Goal: Task Accomplishment & Management: Manage account settings

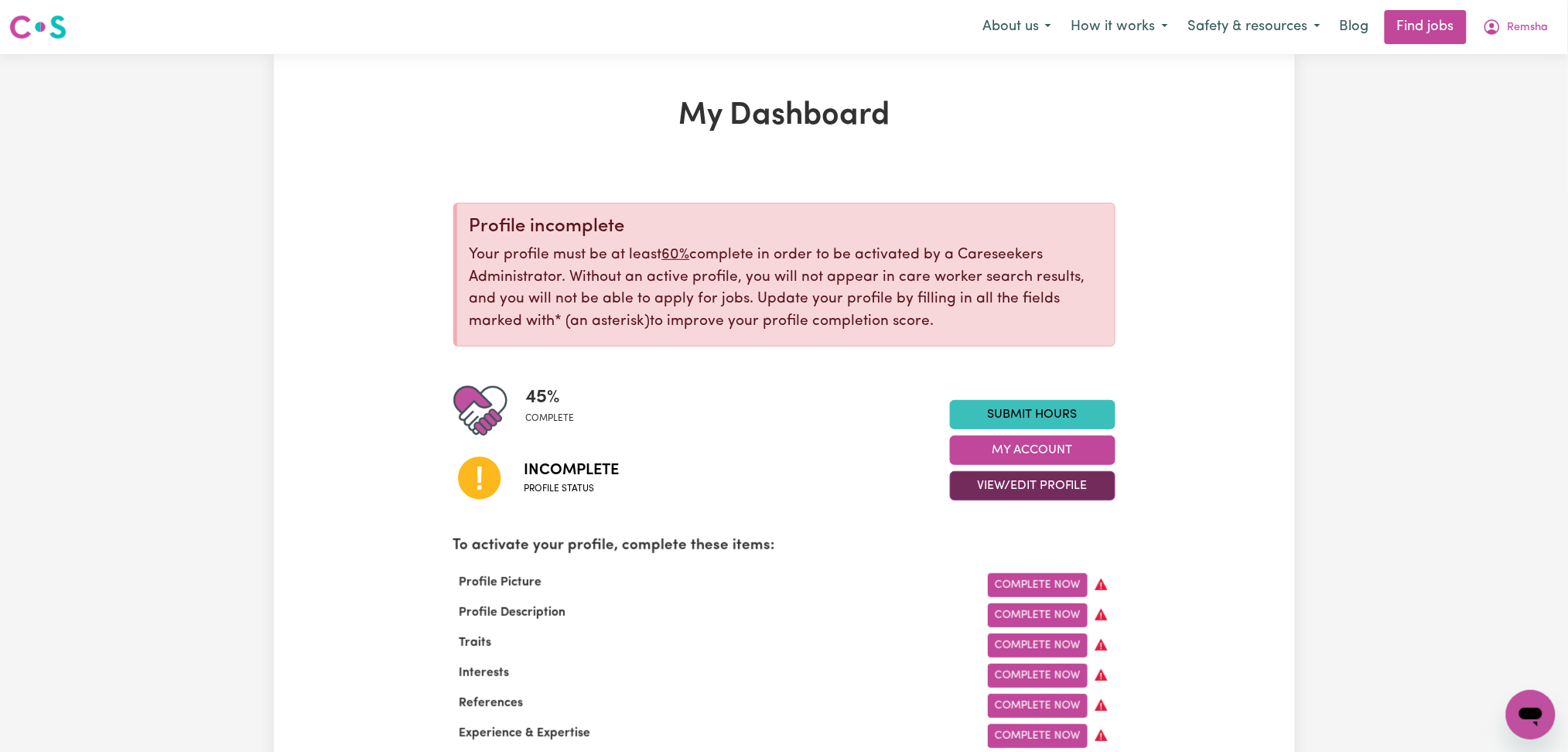
click at [1022, 489] on button "View/Edit Profile" at bounding box center [1033, 485] width 166 height 29
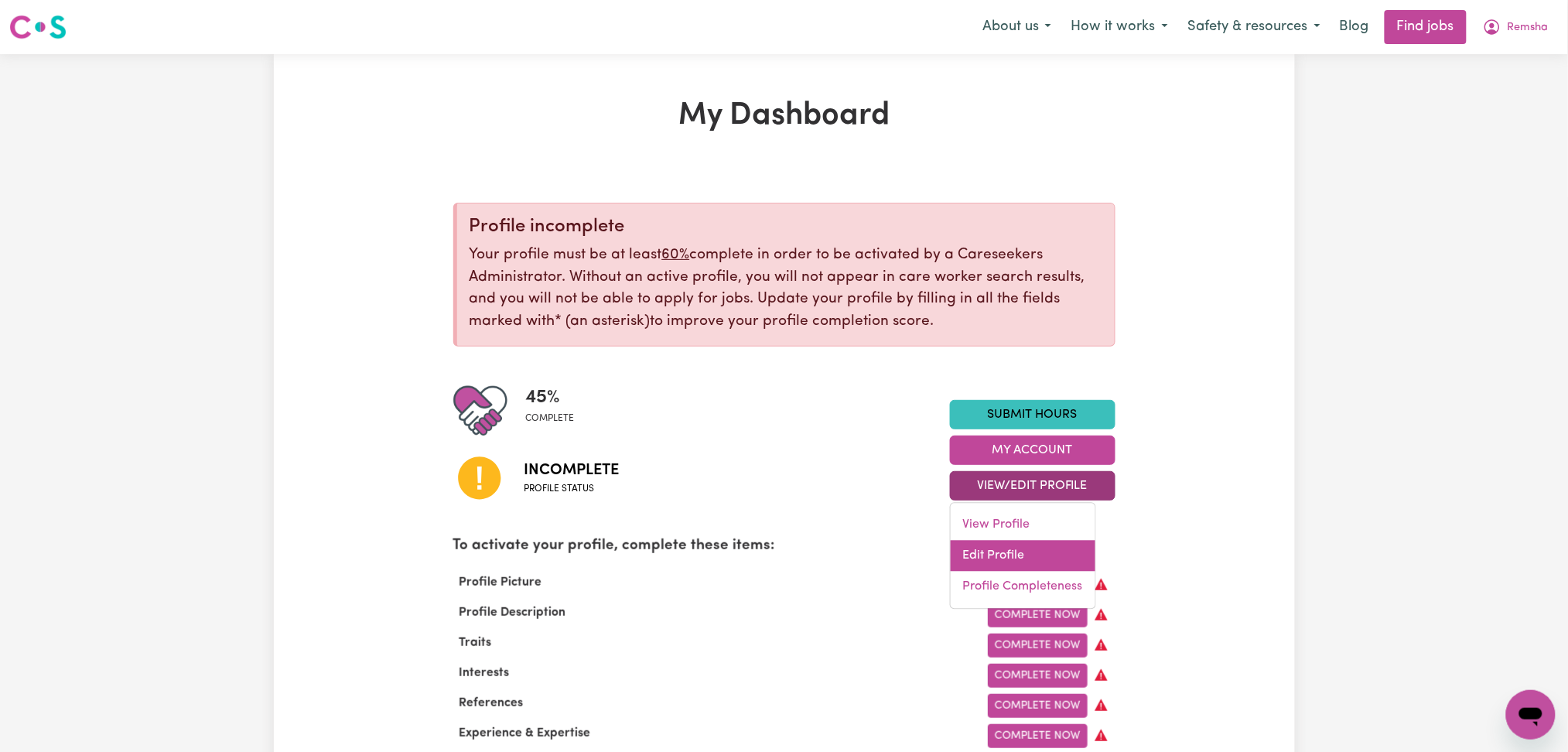
click at [988, 562] on link "Edit Profile" at bounding box center [1023, 556] width 145 height 31
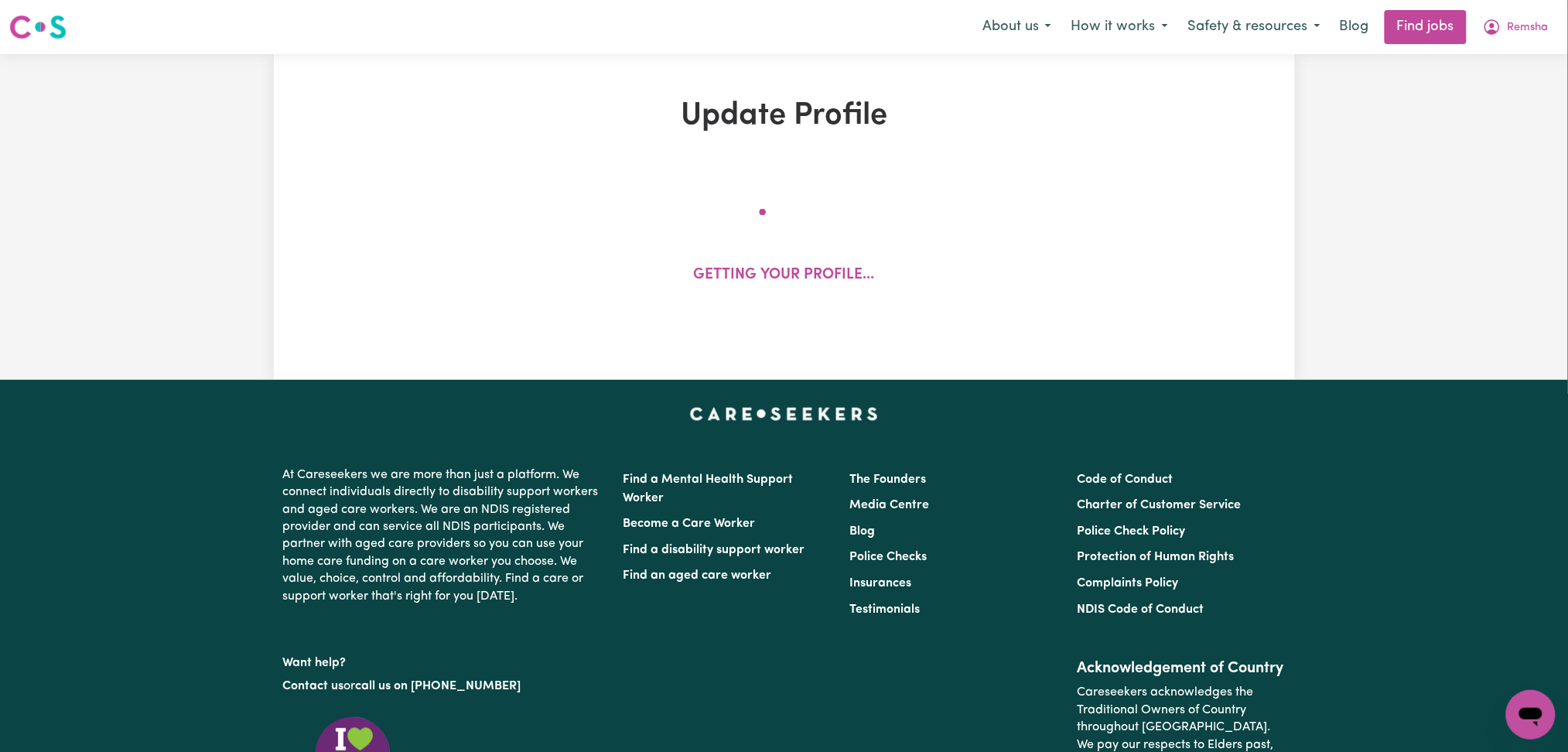
select select "[DEMOGRAPHIC_DATA]"
select select "[DEMOGRAPHIC_DATA] Work Visa"
select select "Studying a healthcare related degree or qualification"
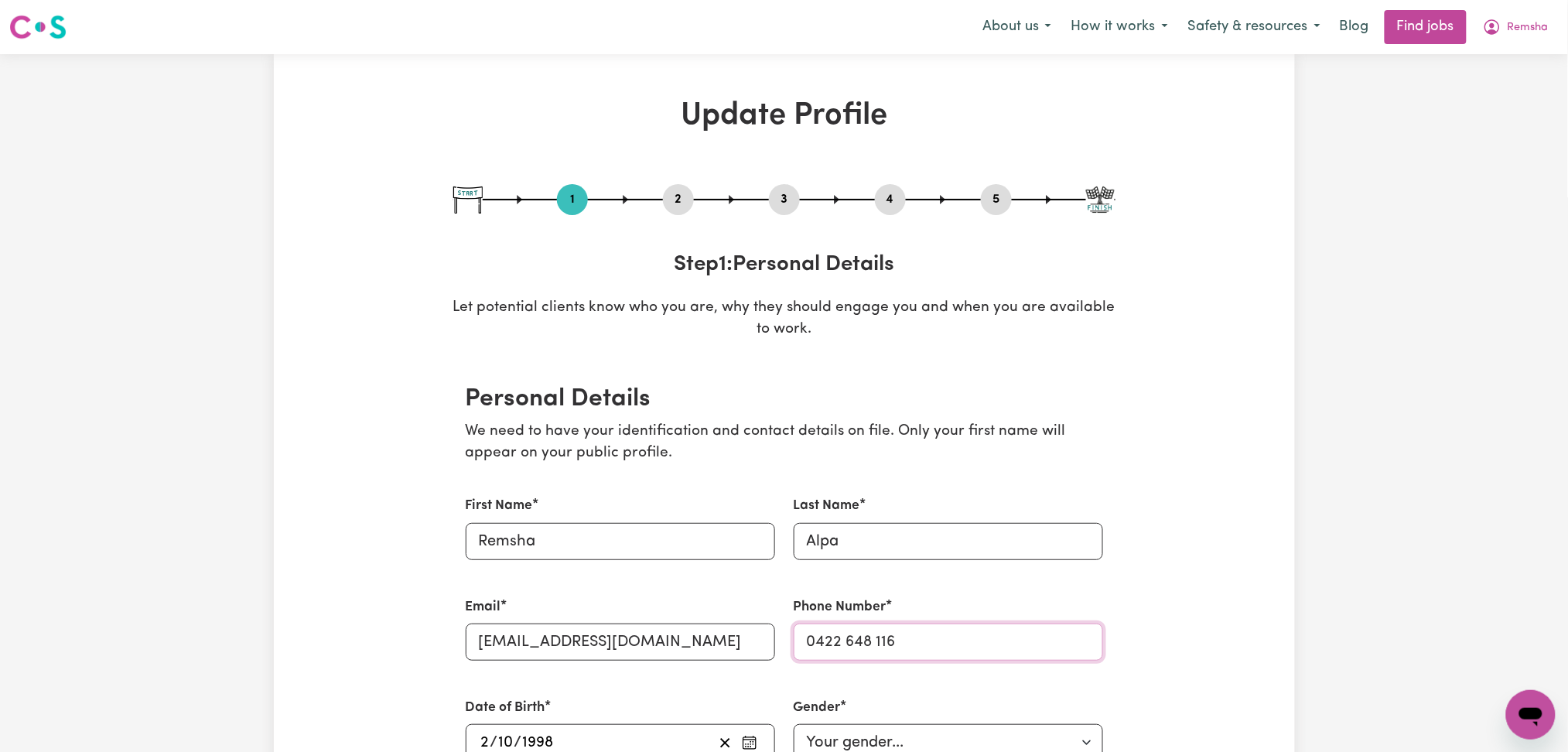
click at [901, 638] on input "0422 648 116" at bounding box center [948, 642] width 309 height 37
paste input "648"
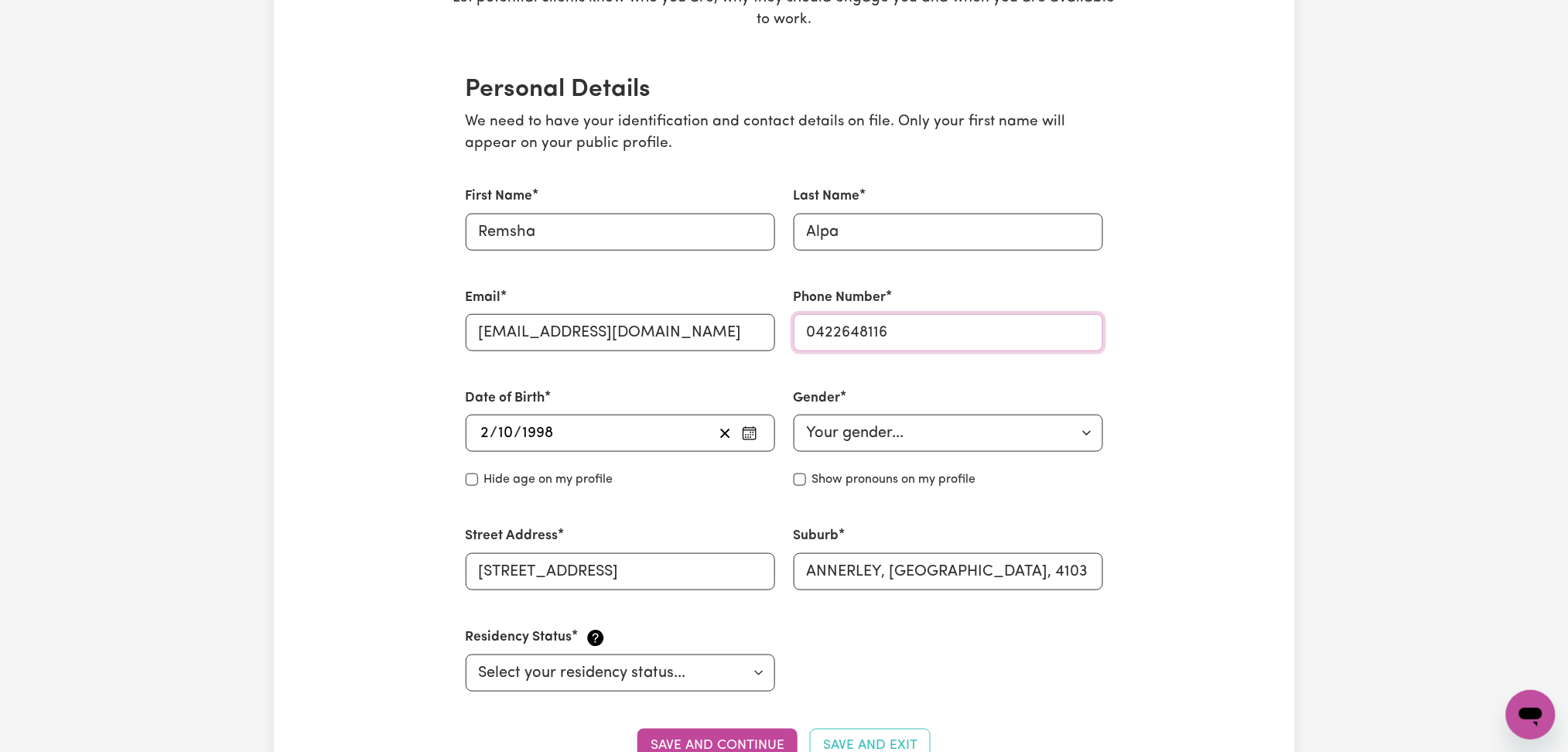
scroll to position [413, 0]
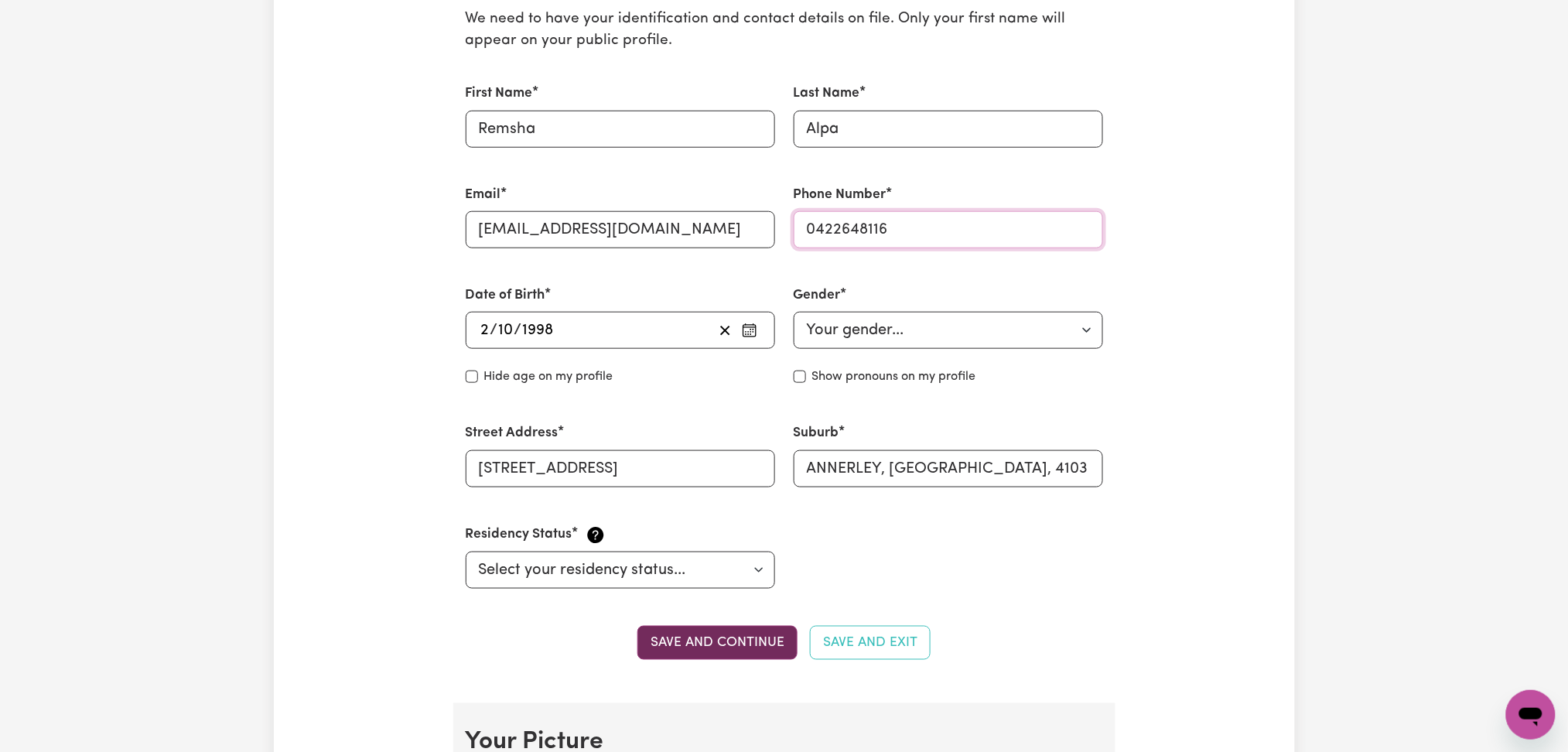
type input "0422648116"
click at [734, 646] on button "Save and continue" at bounding box center [718, 643] width 160 height 34
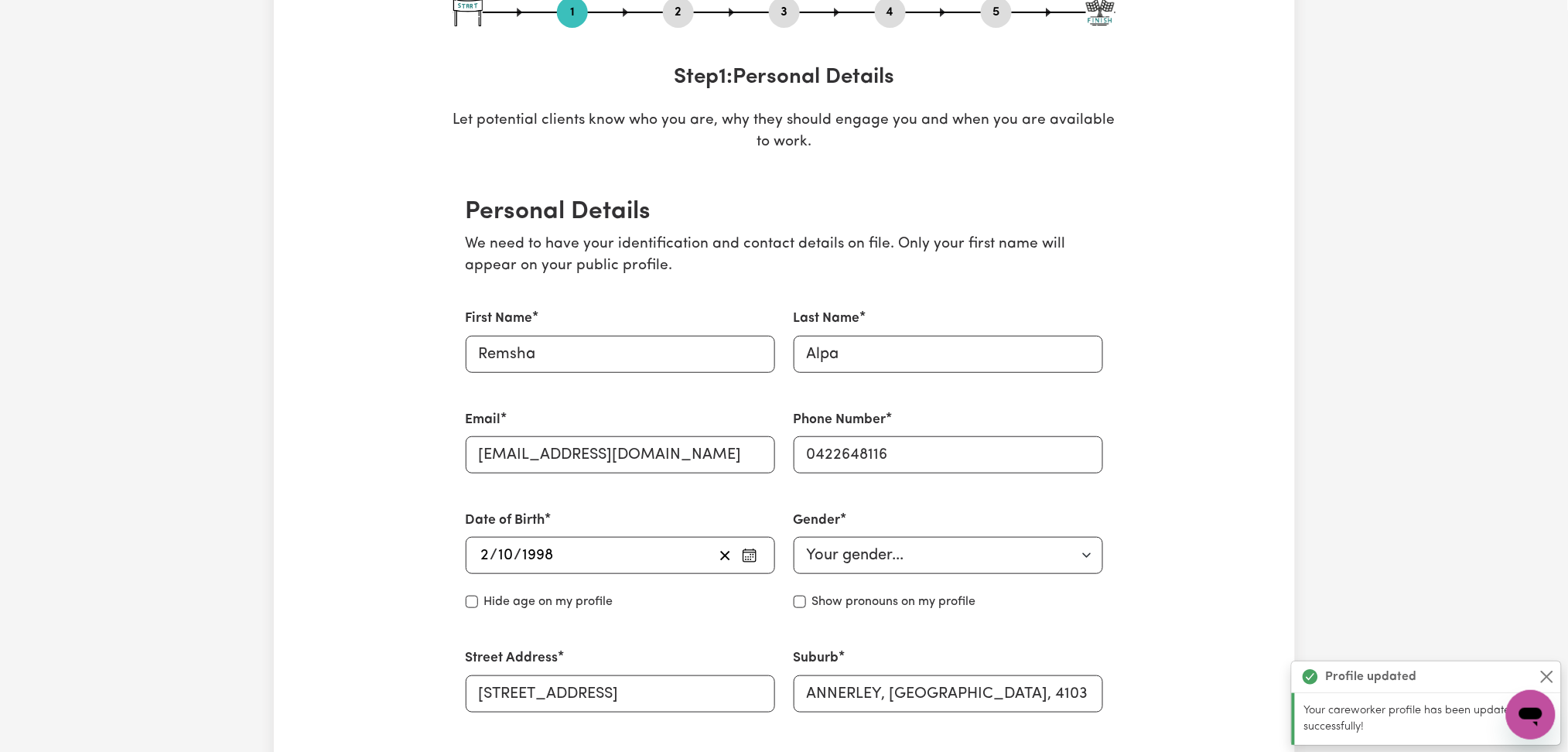
scroll to position [0, 0]
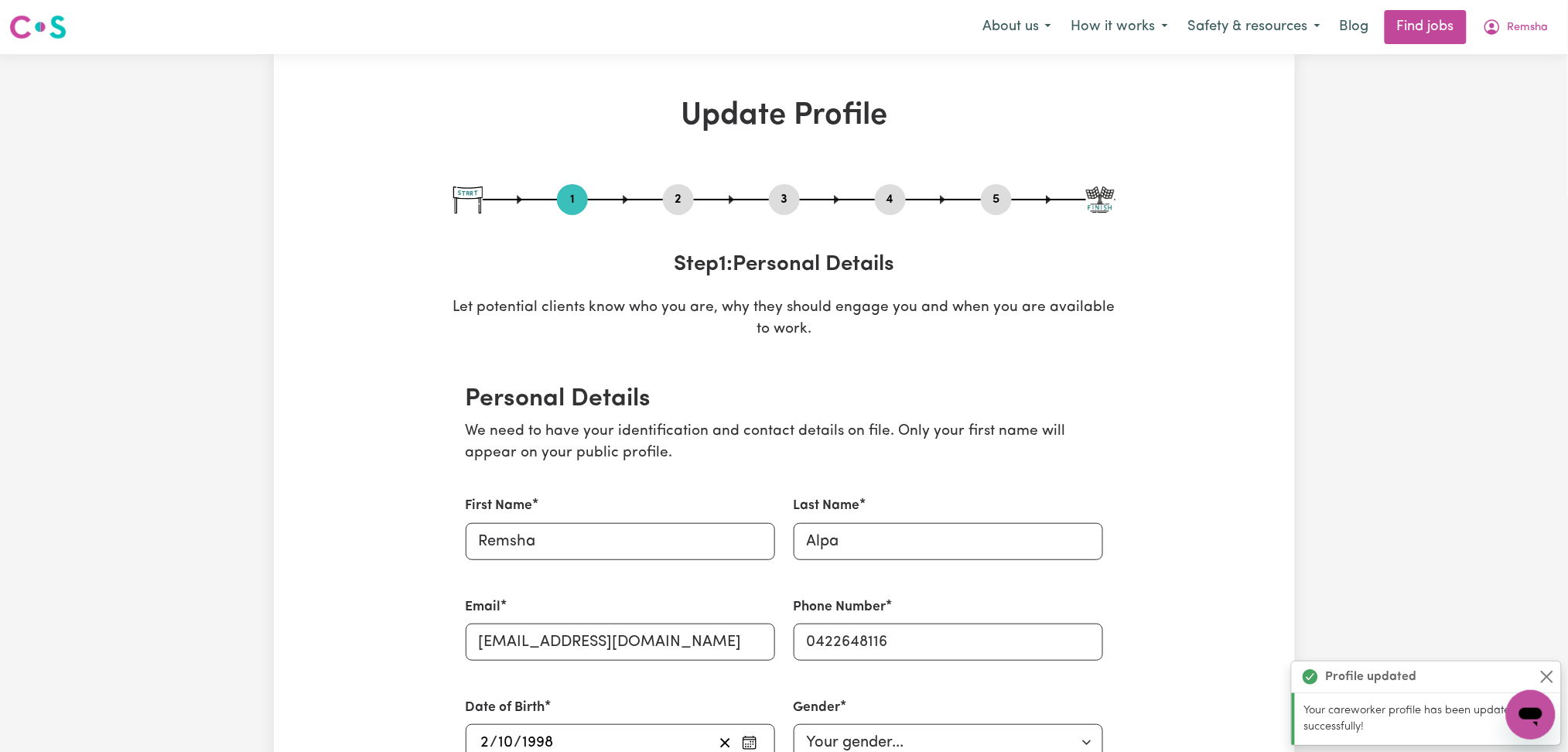
click at [686, 211] on div "2" at bounding box center [678, 199] width 31 height 31
click at [685, 188] on div "2" at bounding box center [678, 199] width 31 height 31
click at [684, 196] on button "2" at bounding box center [678, 199] width 31 height 20
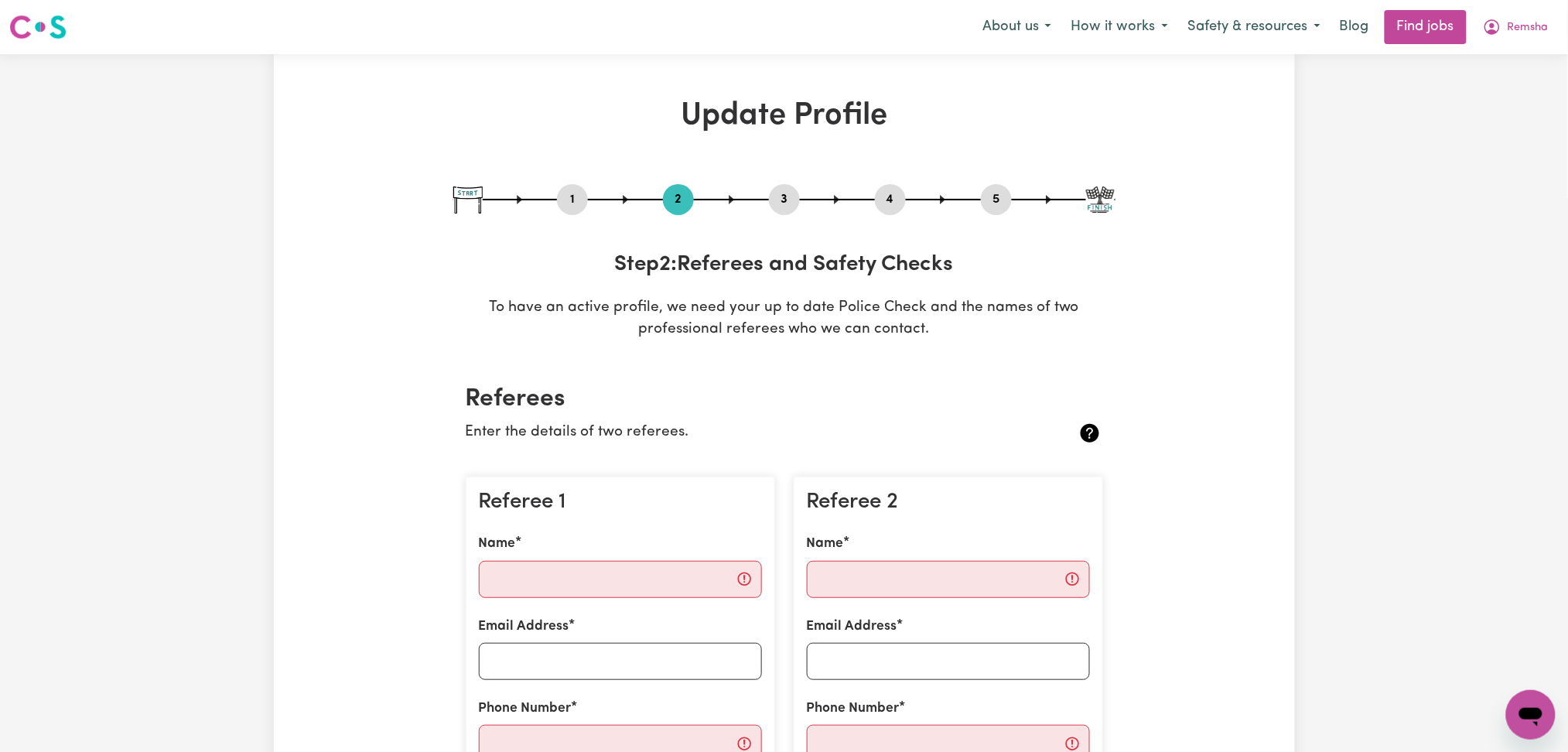
click at [1007, 201] on button "5" at bounding box center [996, 199] width 31 height 20
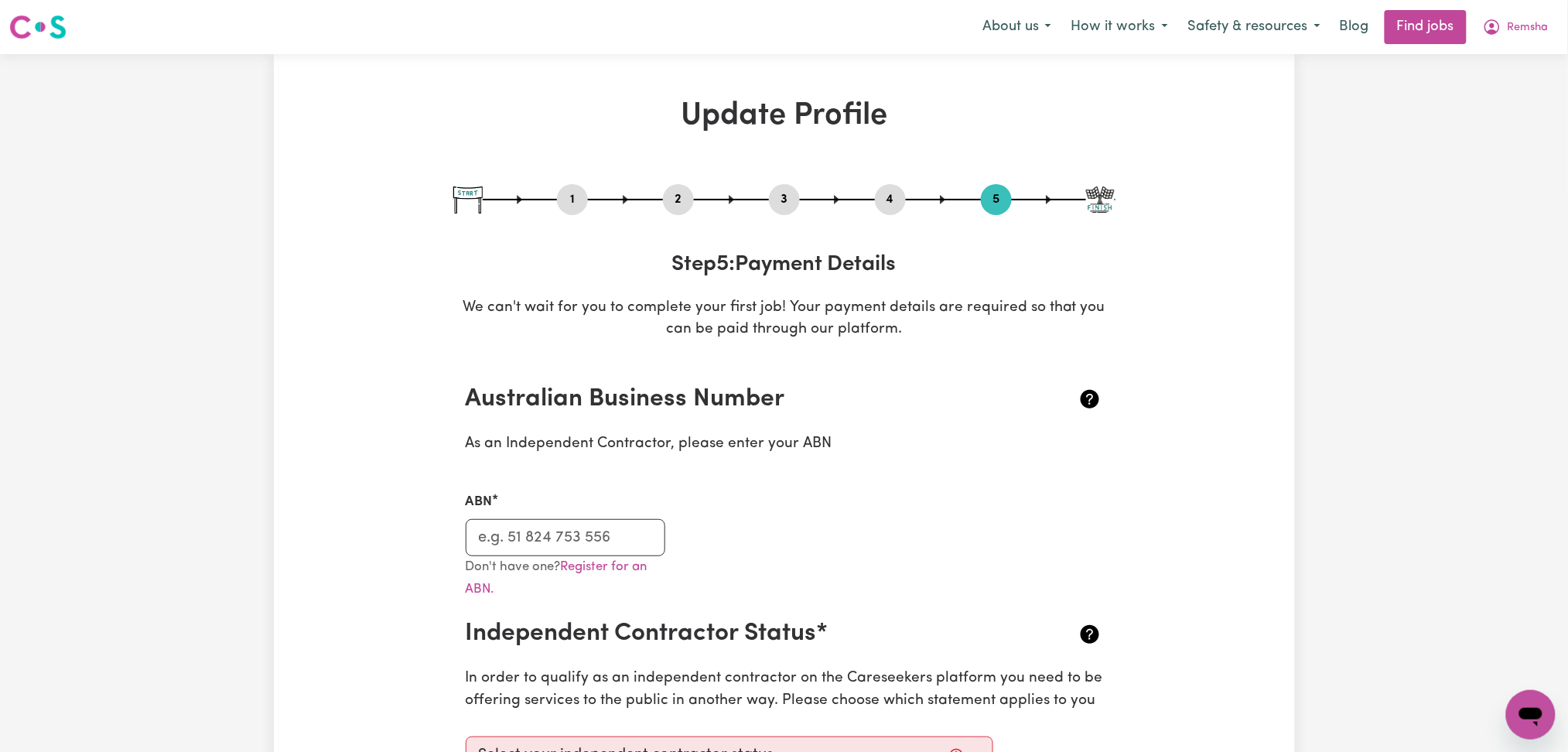
click at [672, 213] on div "2" at bounding box center [678, 199] width 31 height 31
click at [685, 197] on button "2" at bounding box center [678, 199] width 31 height 20
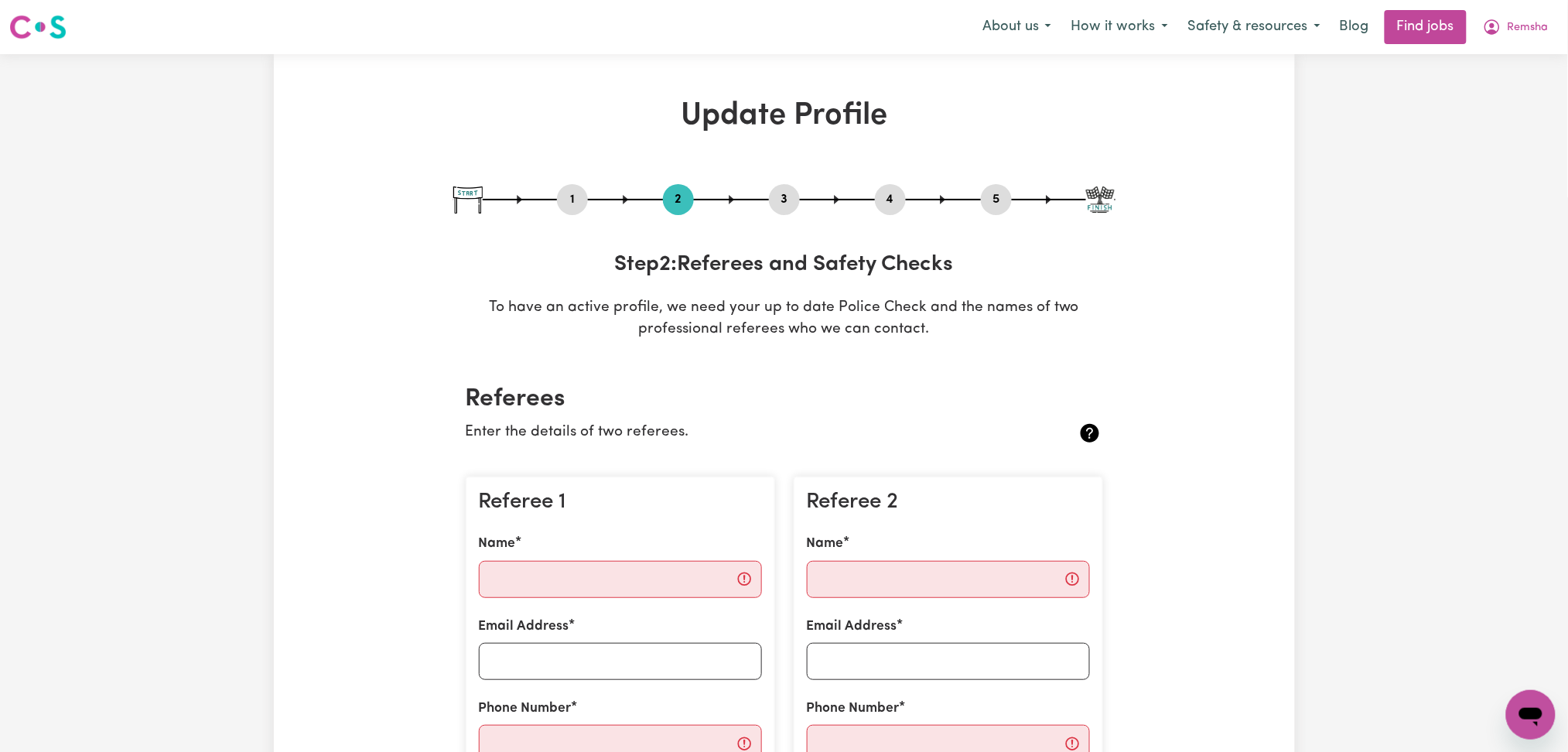
click at [781, 196] on button "3" at bounding box center [784, 199] width 31 height 20
select select "2024"
select select "2025"
select select "Certificate III (Individual Support)"
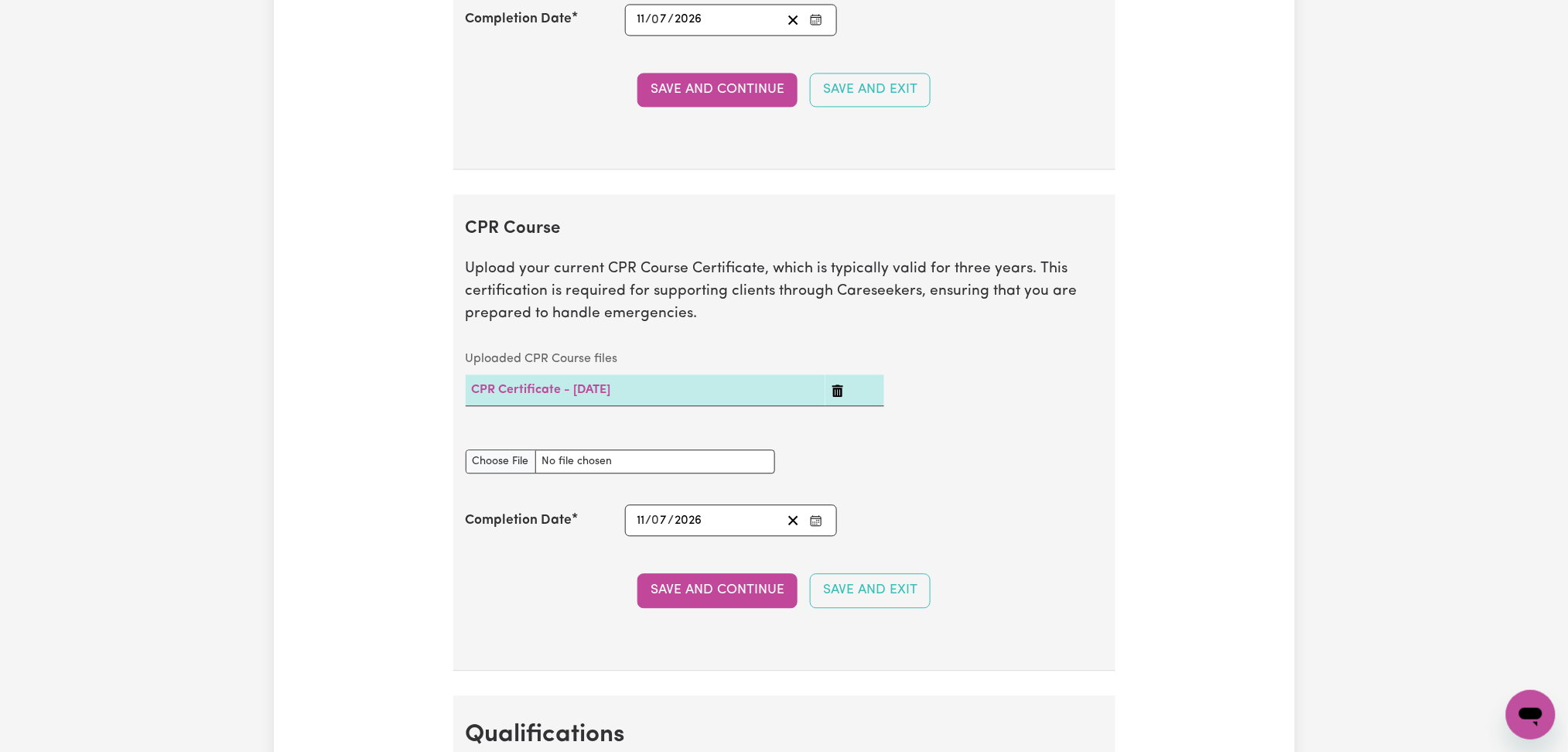
scroll to position [3817, 0]
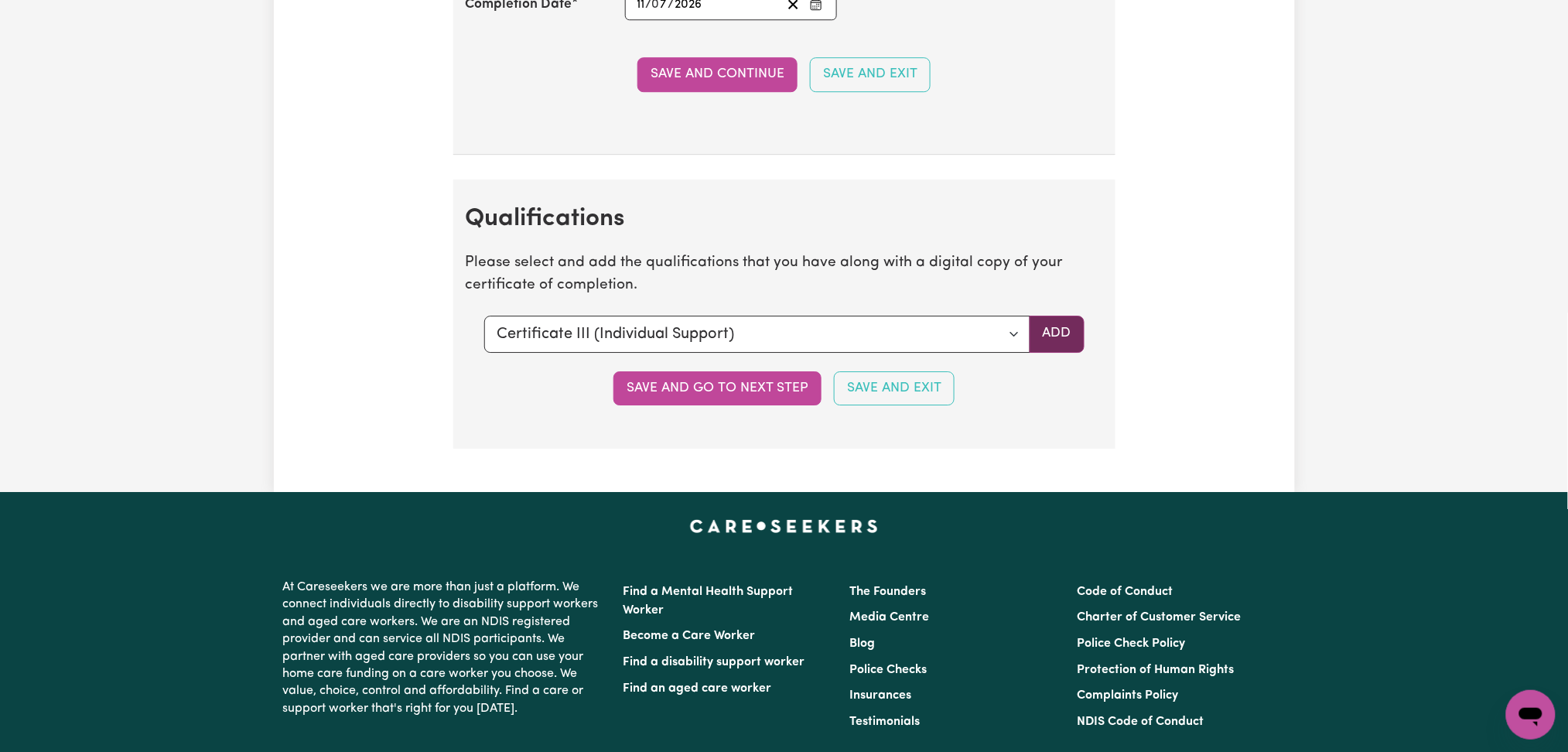
click at [1070, 336] on button "Add" at bounding box center [1057, 334] width 55 height 37
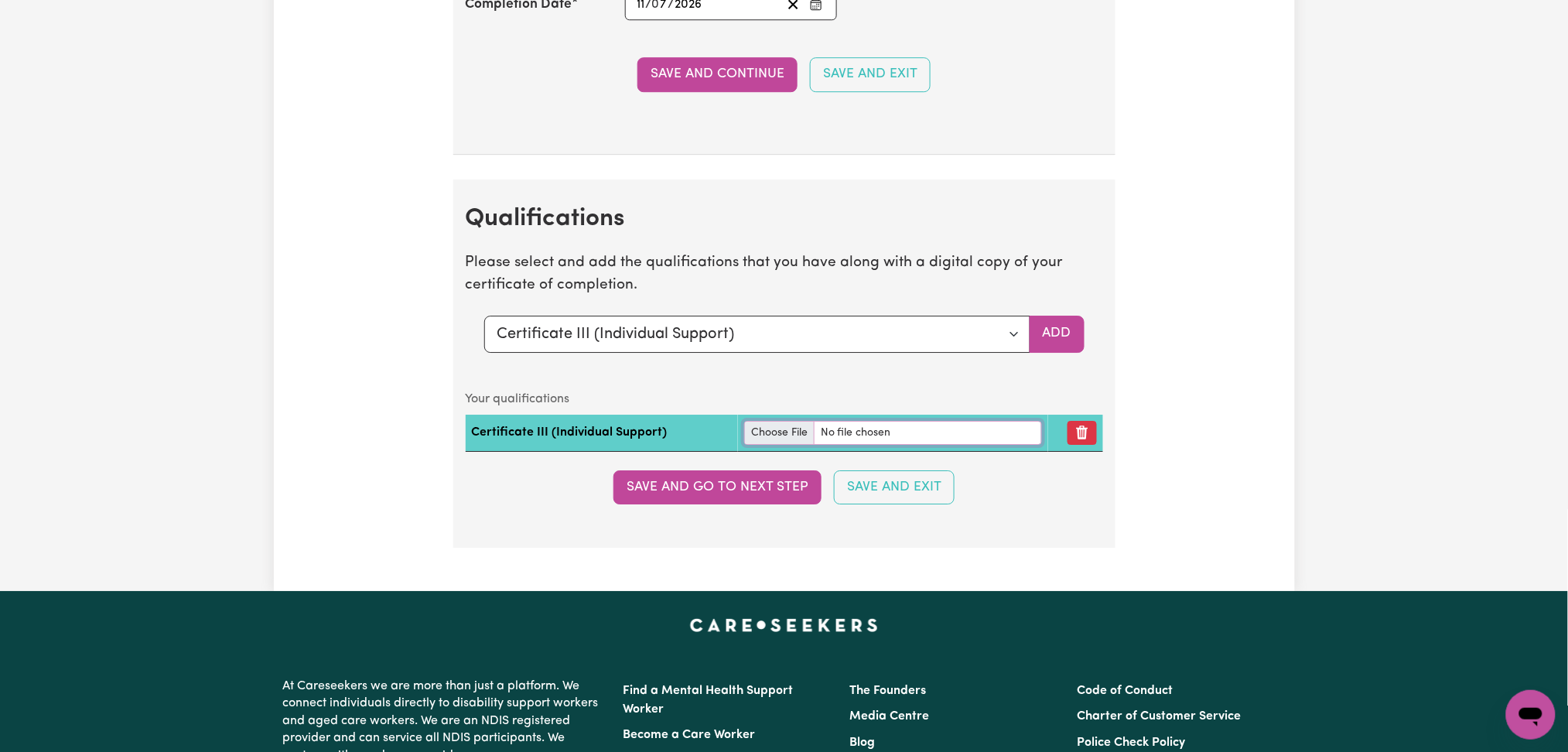
click at [773, 441] on input "file" at bounding box center [893, 433] width 298 height 24
type input "C:\fakepath\Remsha Alpa Certificate III in Individual Support.pdf"
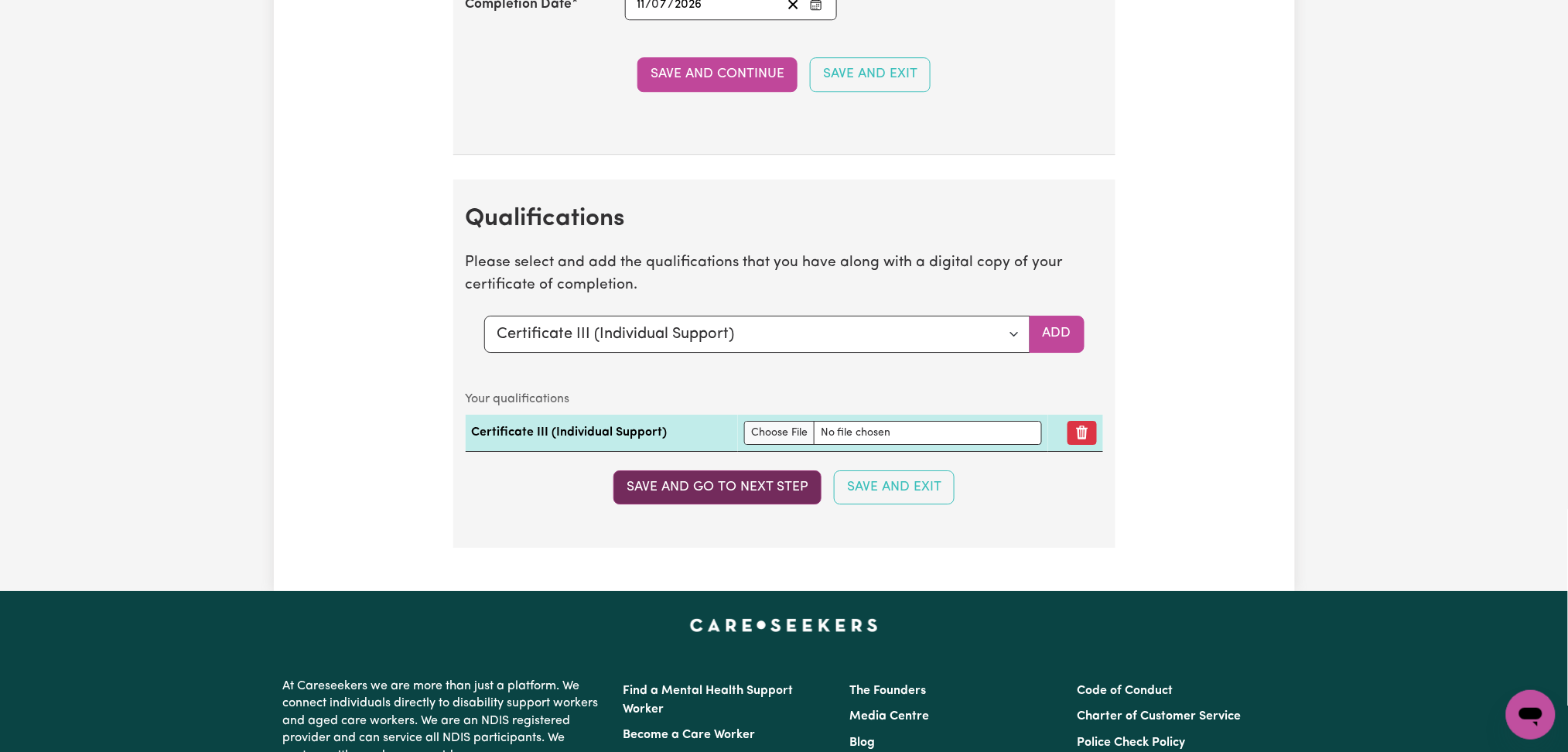
click at [658, 501] on button "Save and go to next step" at bounding box center [717, 487] width 208 height 34
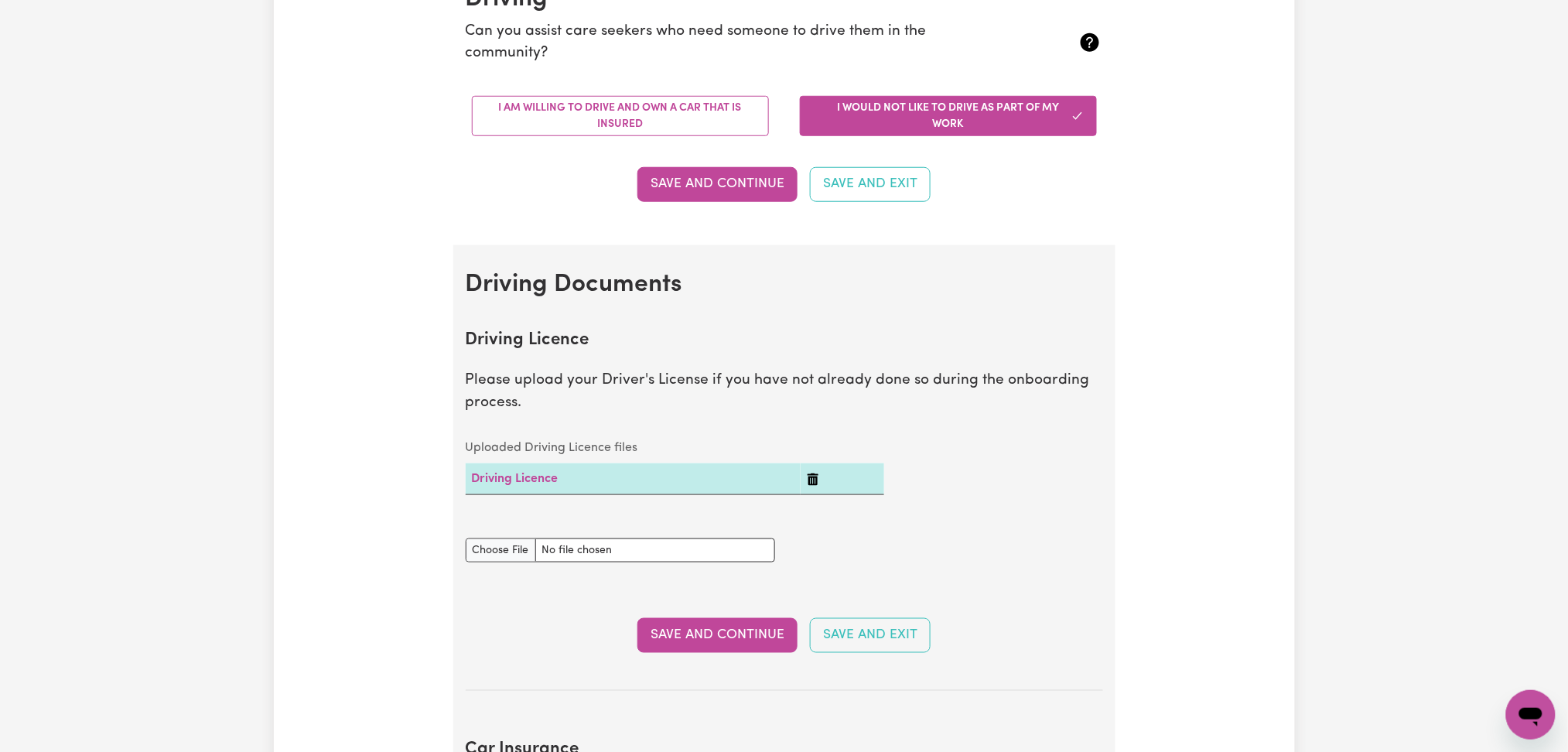
scroll to position [0, 0]
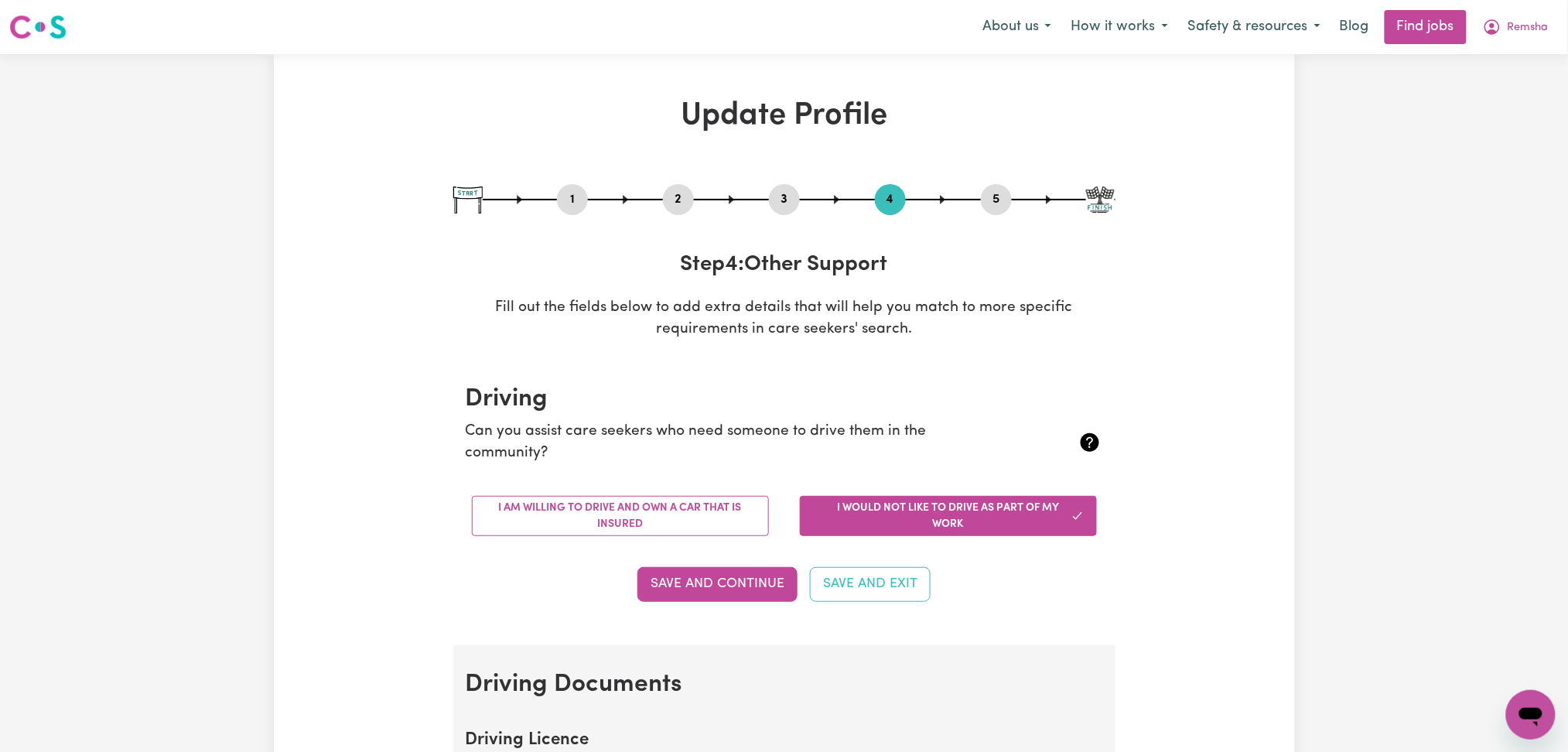
click at [992, 202] on button "5" at bounding box center [996, 199] width 31 height 20
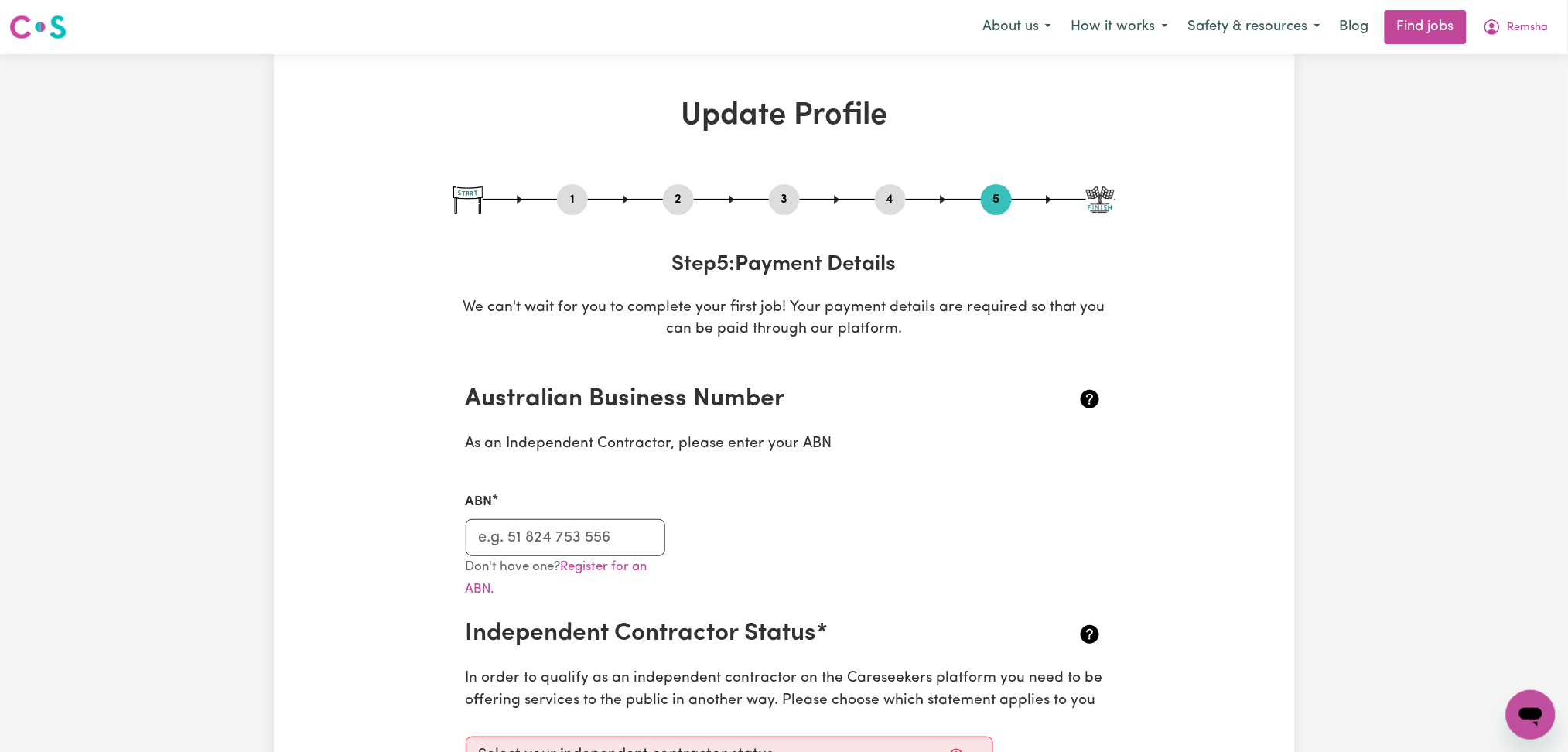
scroll to position [103, 0]
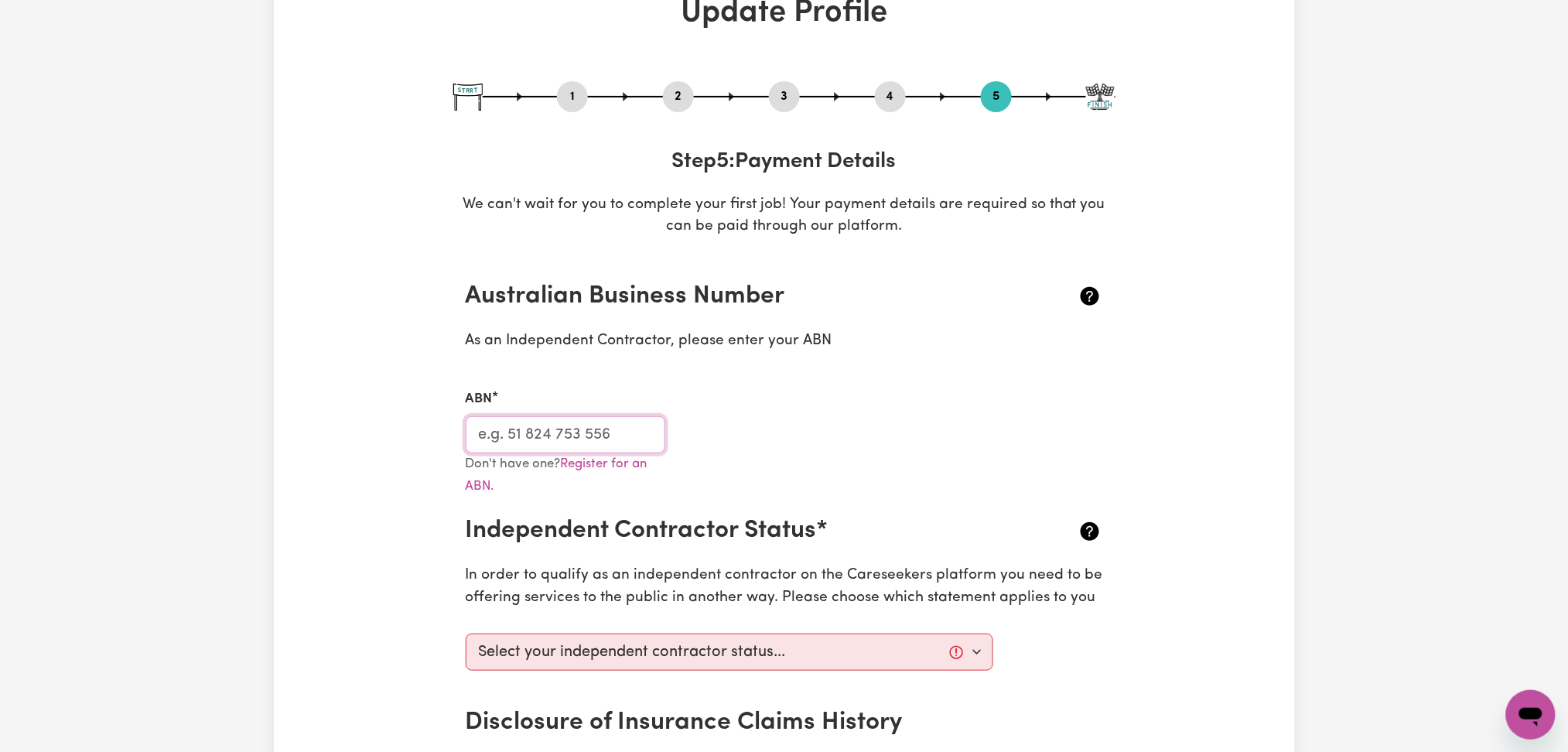
click at [610, 448] on input "ABN" at bounding box center [565, 434] width 201 height 37
click at [789, 100] on button "3" at bounding box center [784, 96] width 31 height 20
select select "2024"
select select "2025"
select select "Certificate III (Individual Support)"
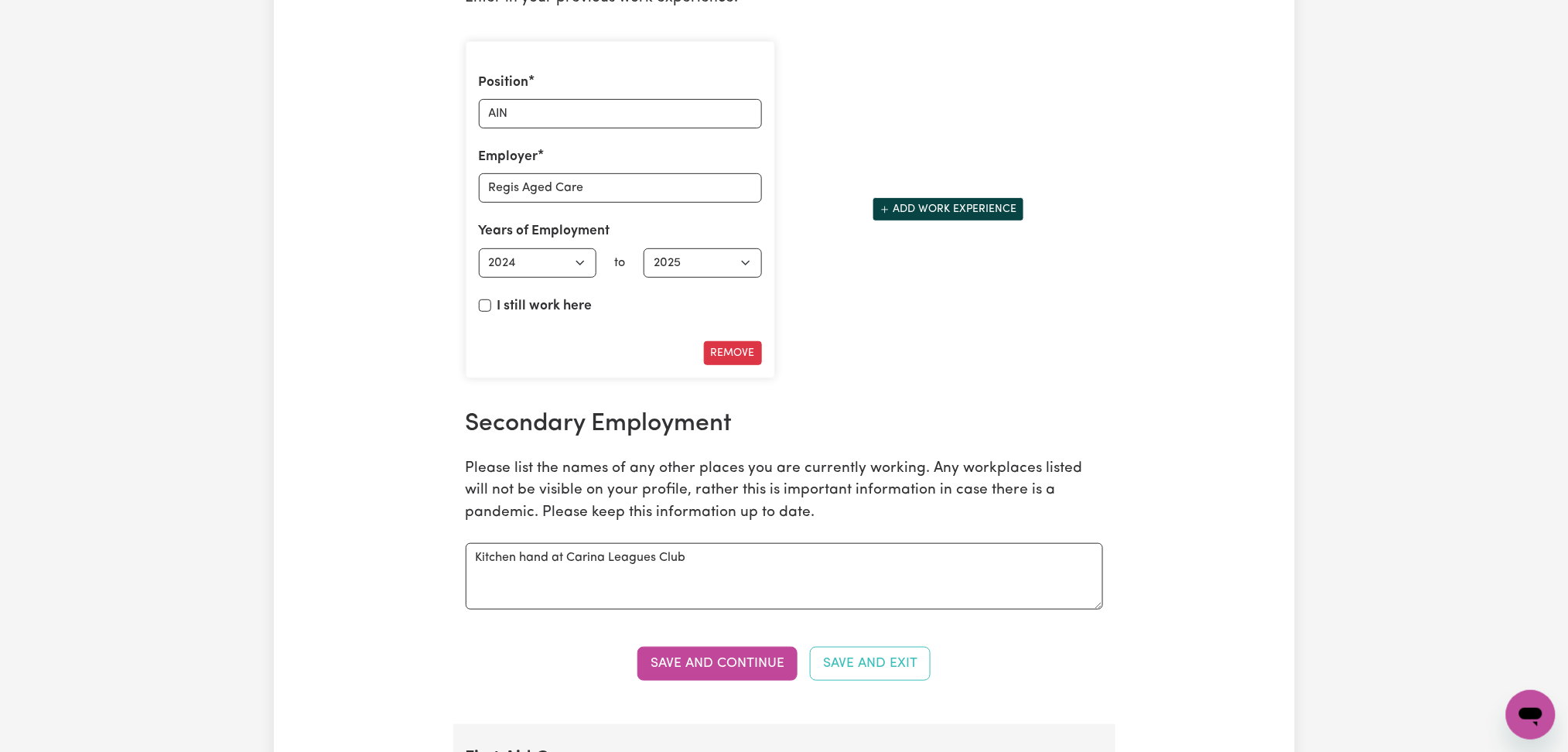
scroll to position [2682, 0]
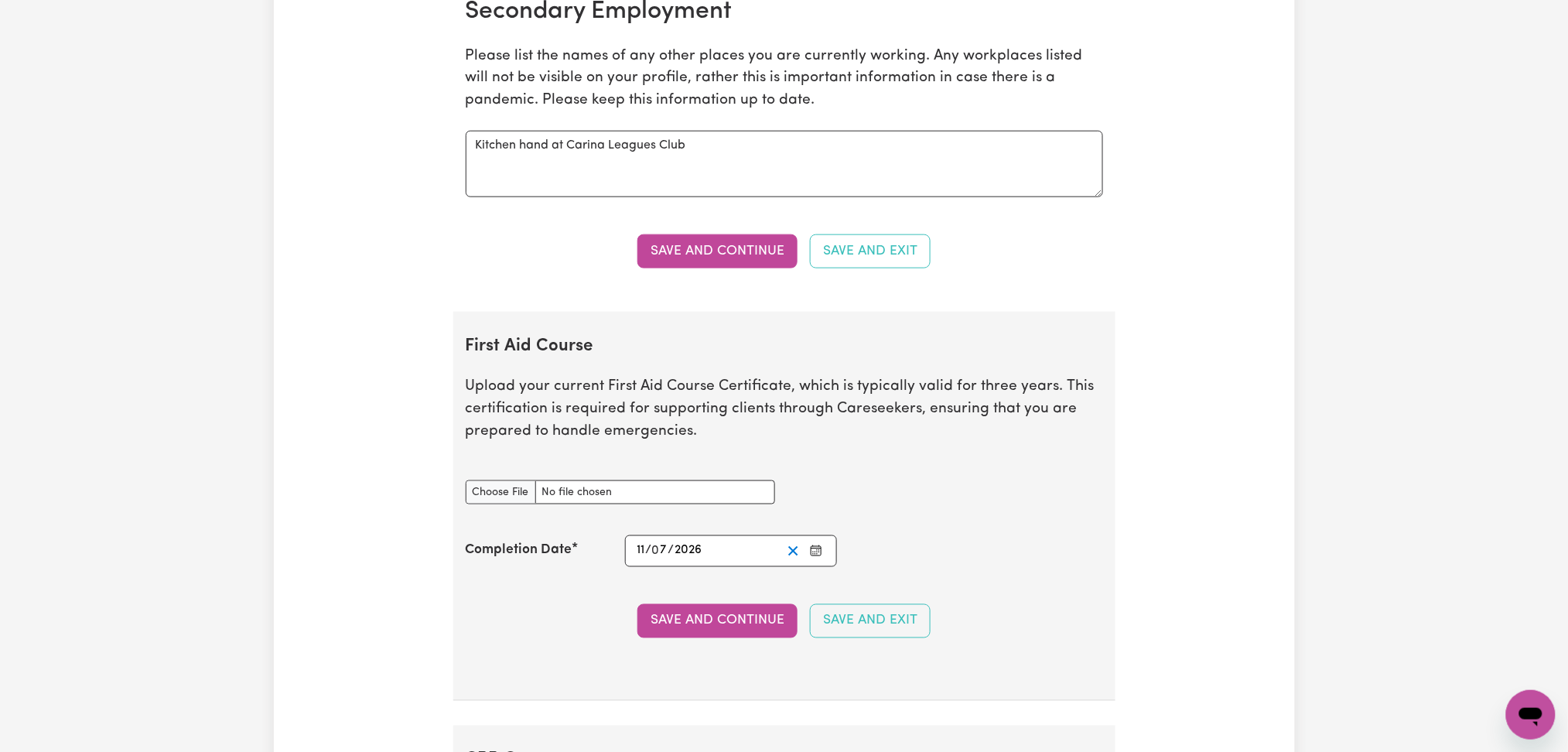
click at [793, 548] on icon "Clear date" at bounding box center [793, 551] width 15 height 15
click at [504, 489] on input "First Aid Course document" at bounding box center [620, 492] width 309 height 24
type input "C:\fakepath\Remsha Alpa CPR and First Aid Certificate 12072023.pdf"
click at [811, 548] on rect "Enter the Completion Date of your First Aid Course" at bounding box center [816, 551] width 10 height 9
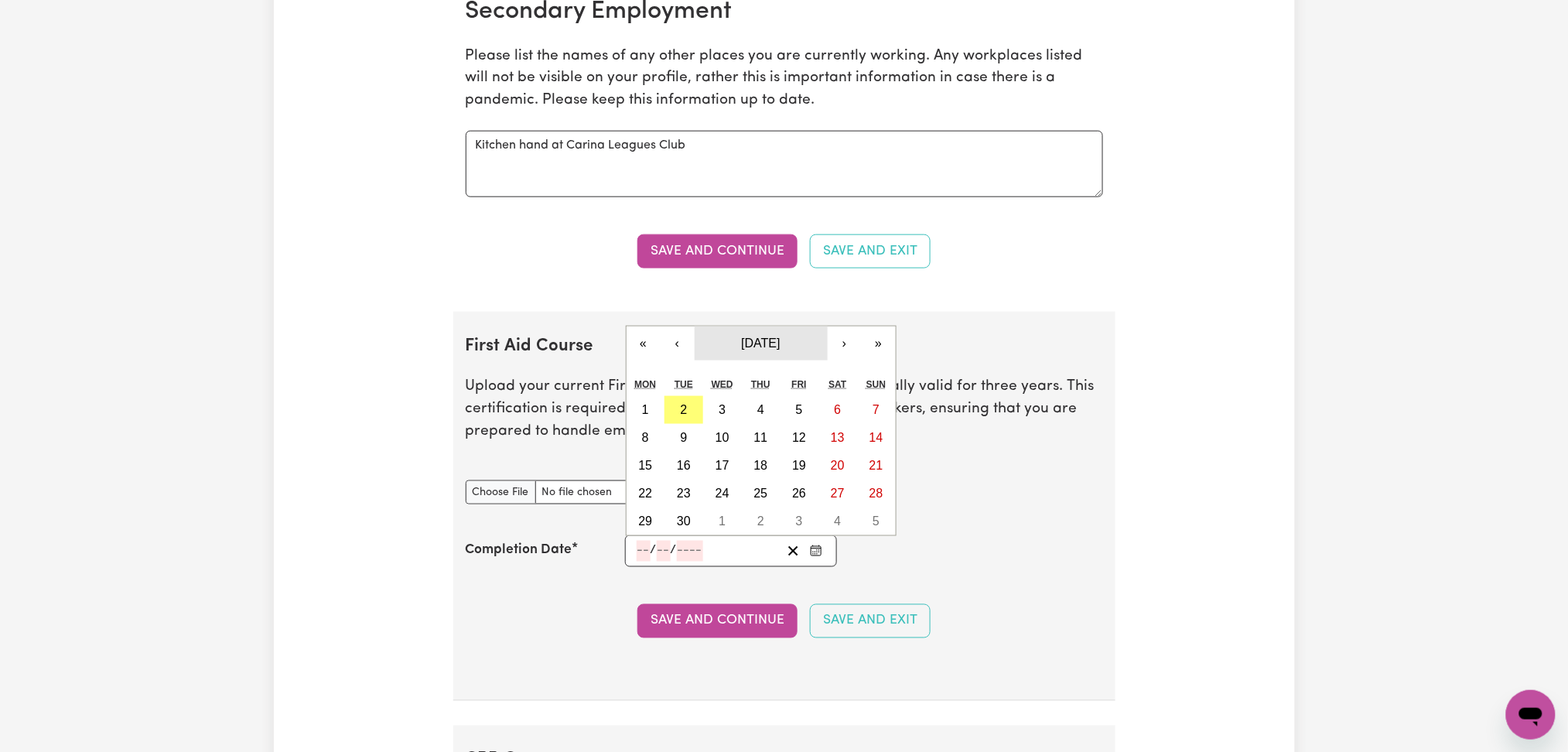
click at [770, 332] on button "[DATE]" at bounding box center [760, 343] width 133 height 34
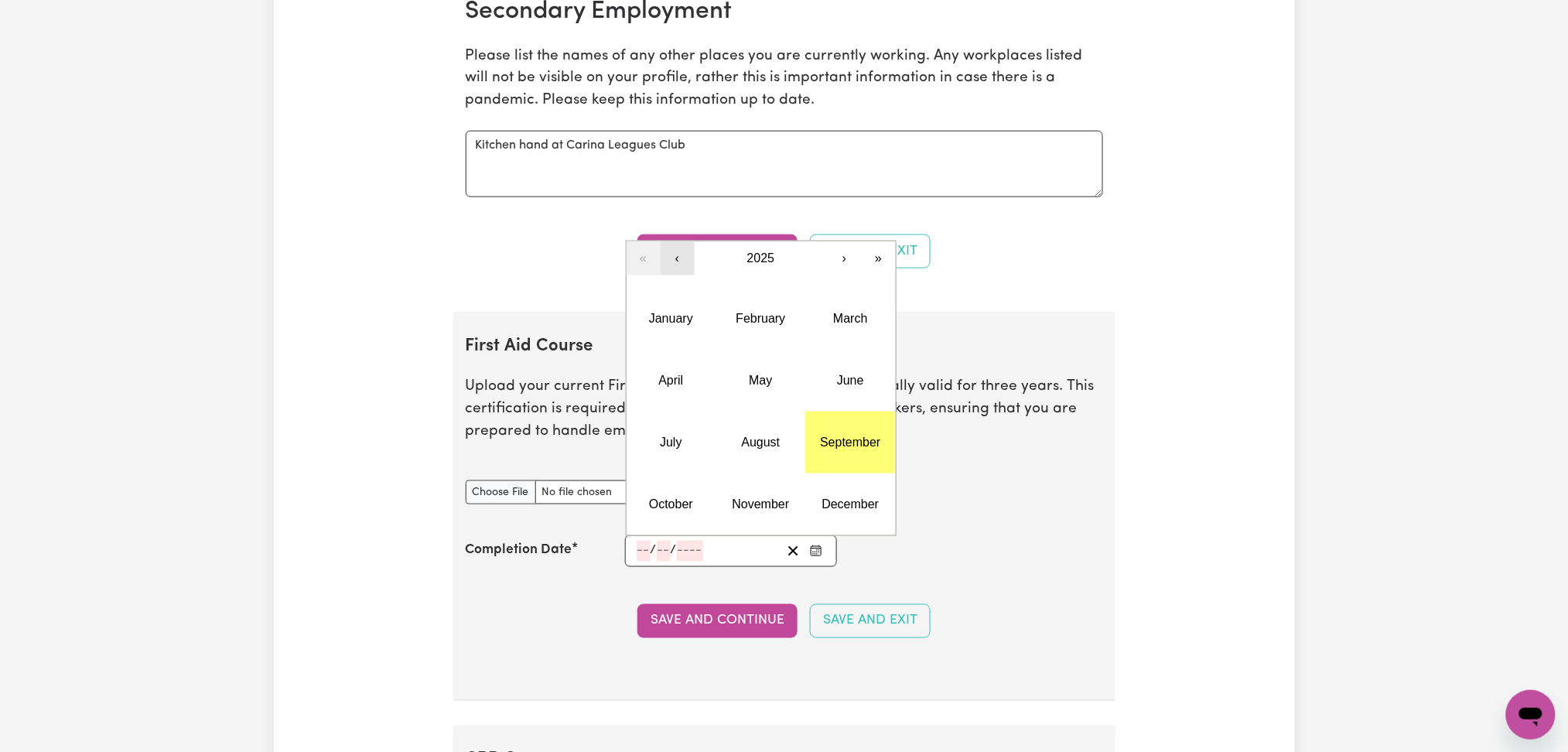
click at [683, 253] on button "‹" at bounding box center [678, 258] width 34 height 34
click at [876, 390] on button "June" at bounding box center [850, 381] width 90 height 62
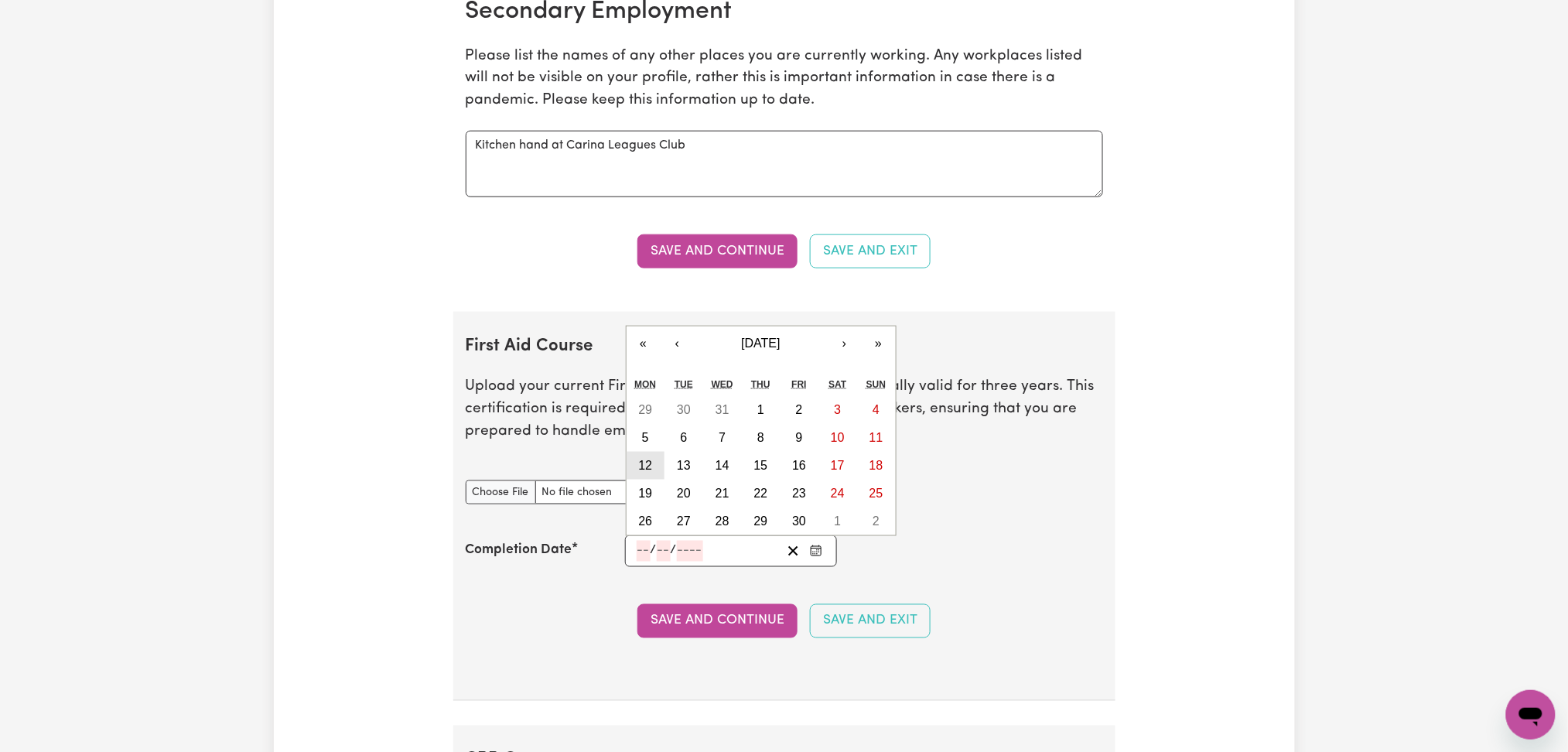
click at [657, 472] on button "12" at bounding box center [645, 466] width 39 height 28
type input "[DATE]"
type input "12"
type input "6"
type input "2023"
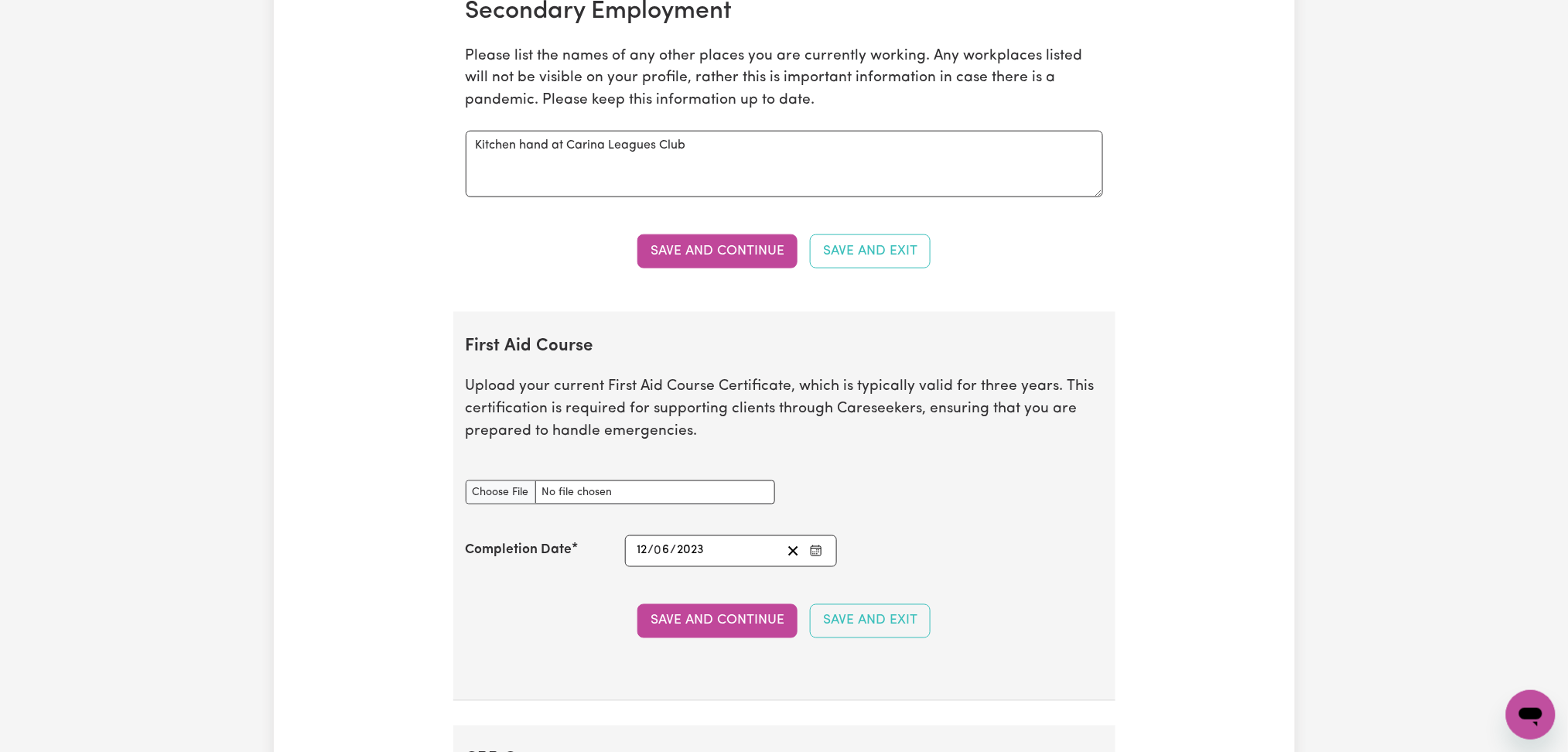
click at [815, 551] on icon "Enter the Completion Date of your First Aid Course" at bounding box center [816, 550] width 12 height 12
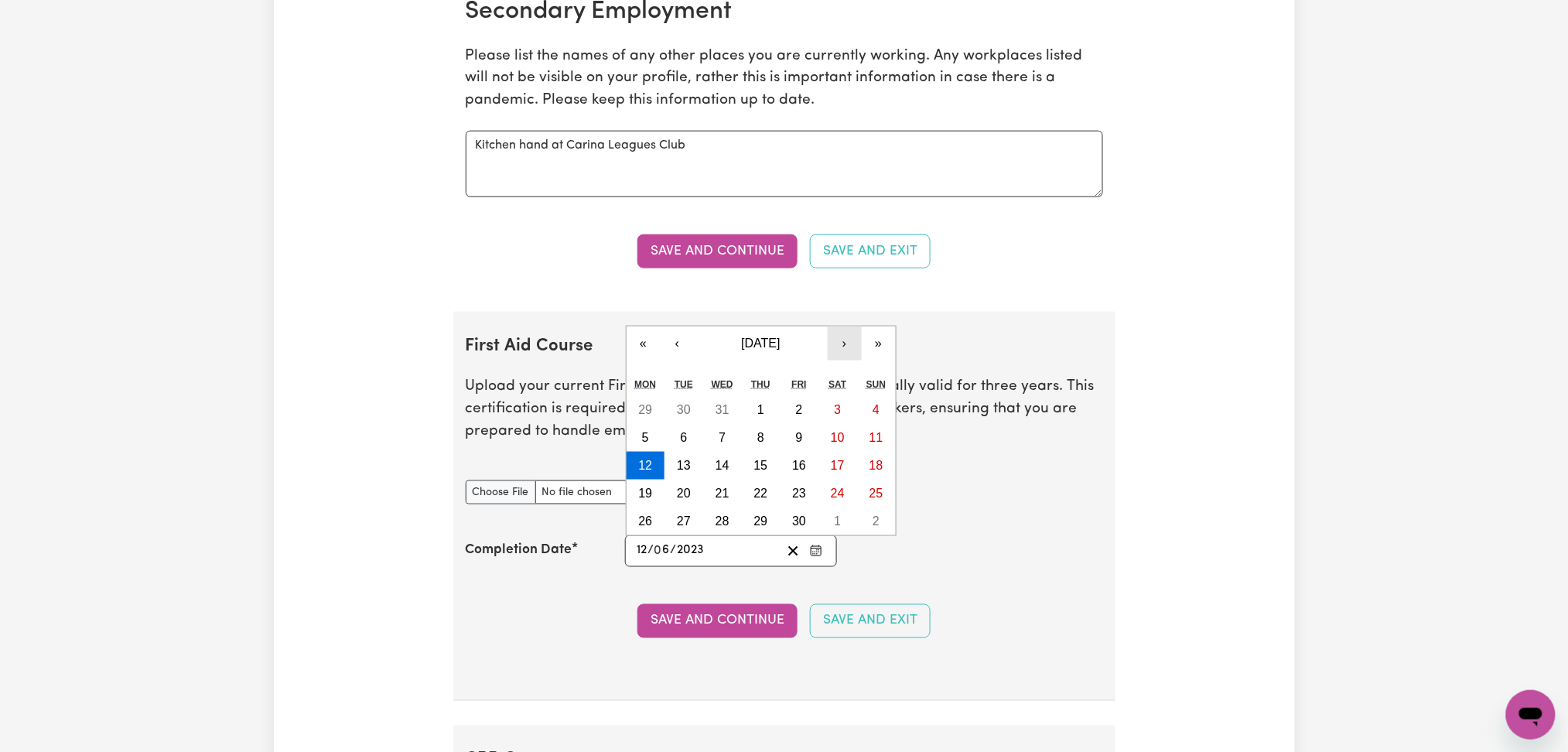
click at [833, 341] on button "›" at bounding box center [845, 343] width 34 height 34
click at [723, 443] on abbr "12" at bounding box center [722, 437] width 14 height 13
type input "[DATE]"
type input "7"
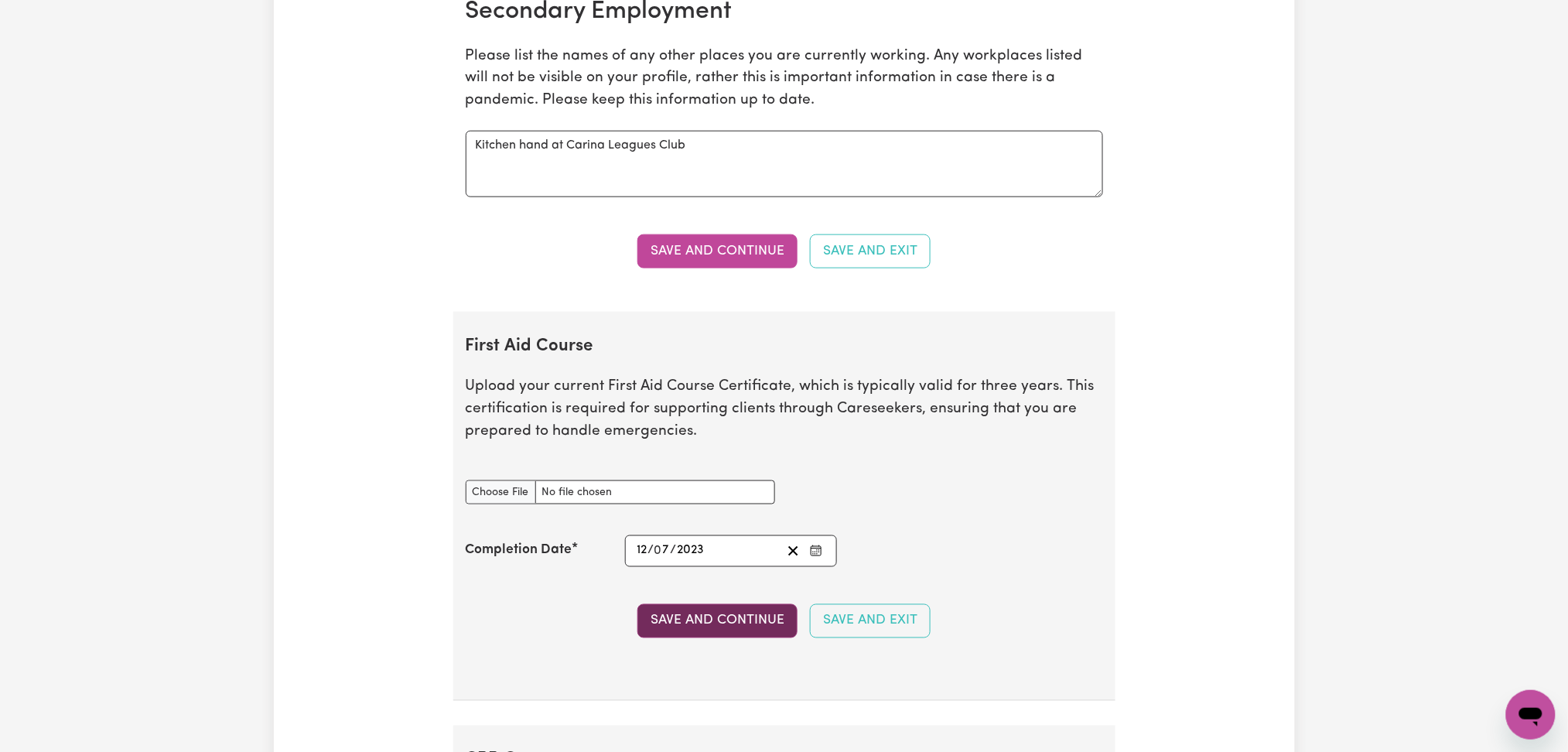
click at [726, 623] on button "Save and Continue" at bounding box center [718, 621] width 160 height 34
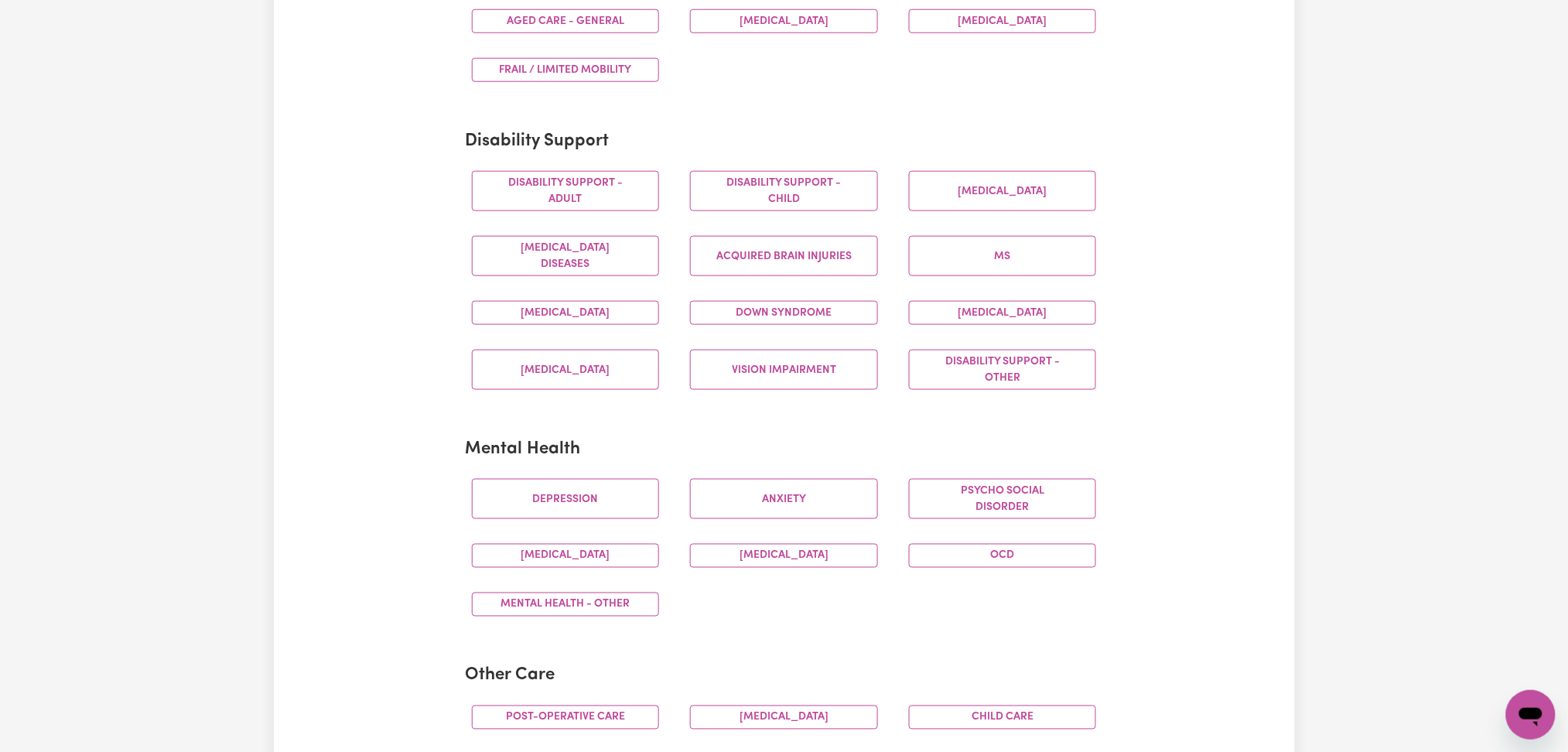
scroll to position [0, 0]
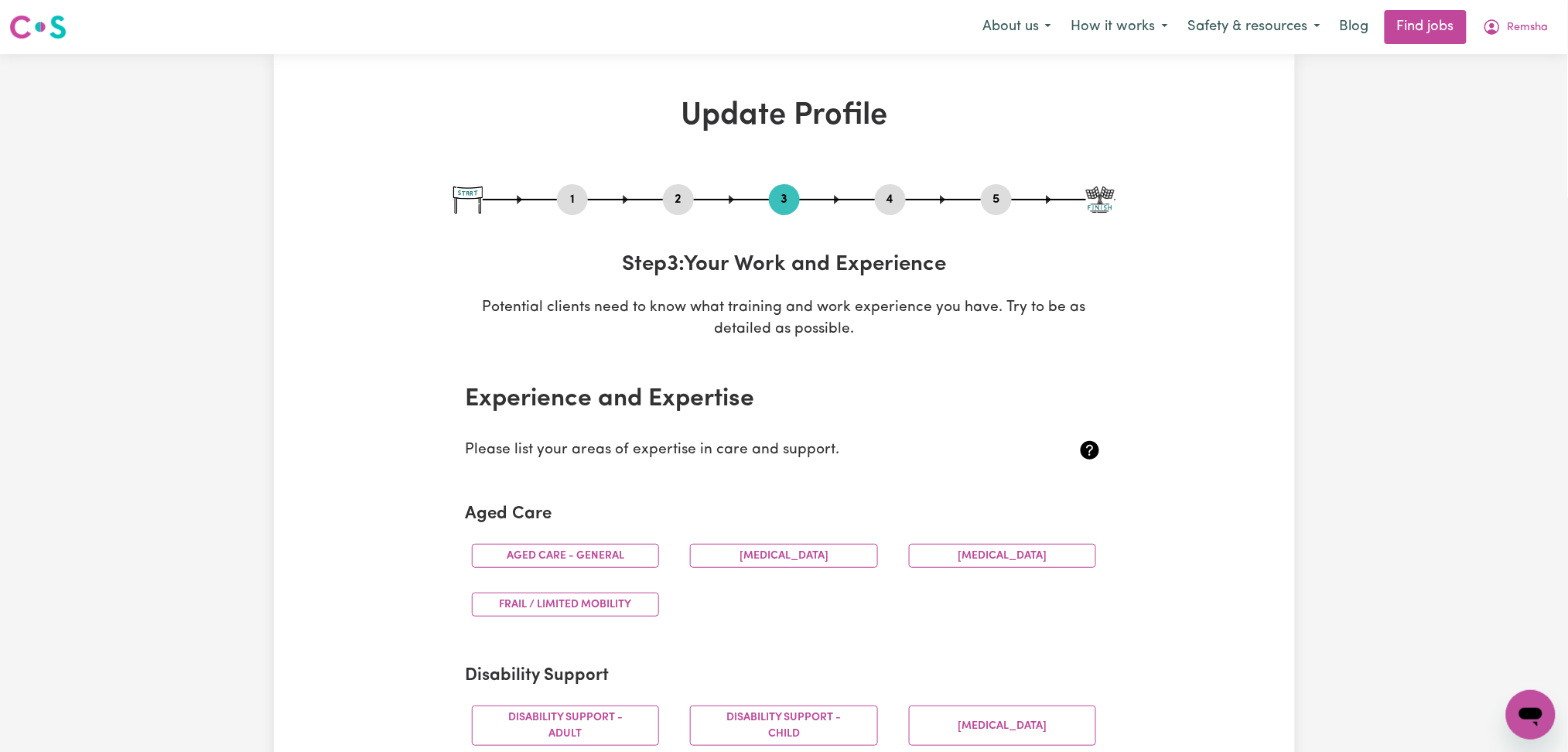
click at [1512, 47] on nav "Menu About us How it works Safety & resources Blog Find jobs Remsha" at bounding box center [784, 26] width 1568 height 54
click at [1515, 29] on span "Remsha" at bounding box center [1528, 28] width 41 height 17
click at [1501, 113] on link "Logout" at bounding box center [1497, 118] width 122 height 29
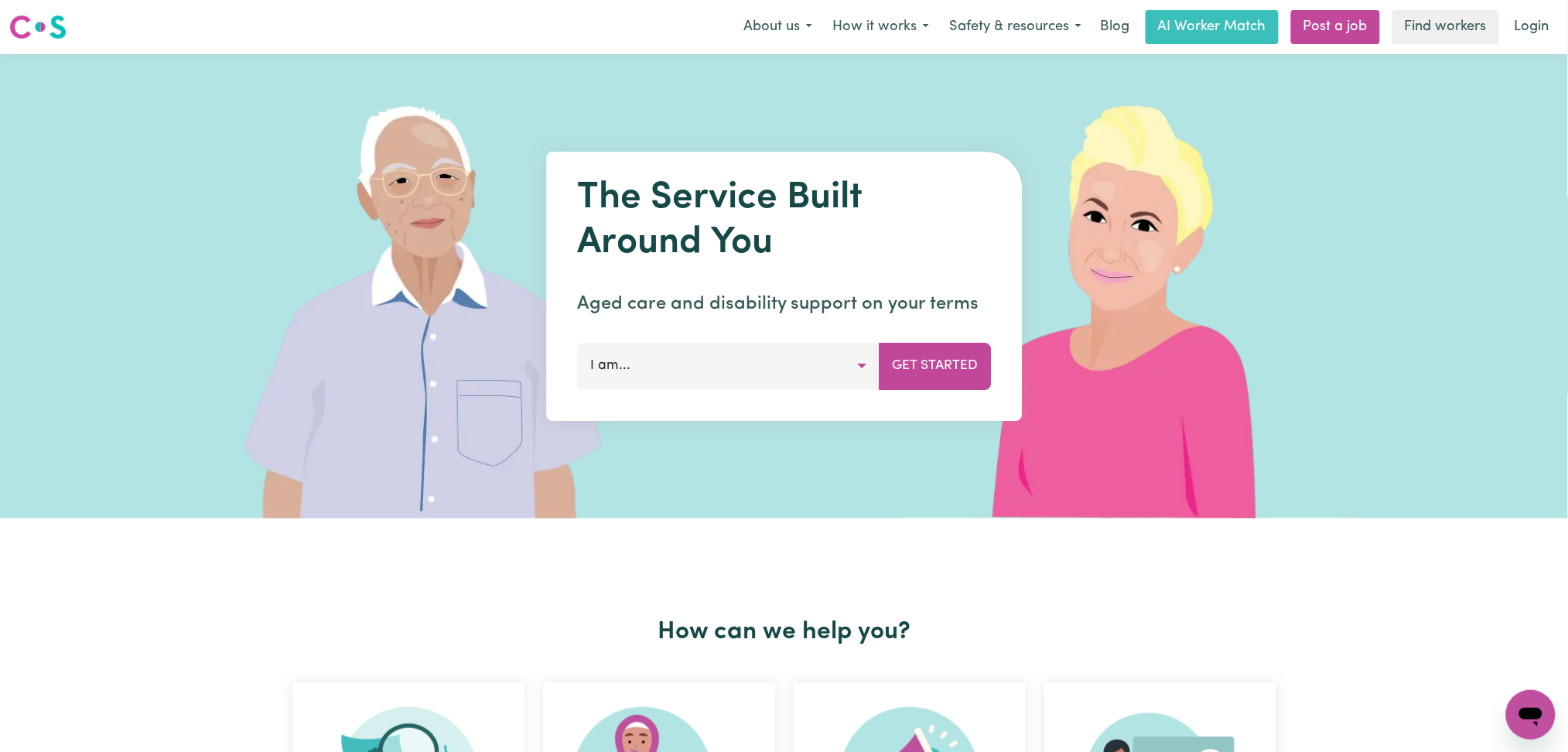
click at [1537, 23] on link "Login" at bounding box center [1532, 27] width 54 height 34
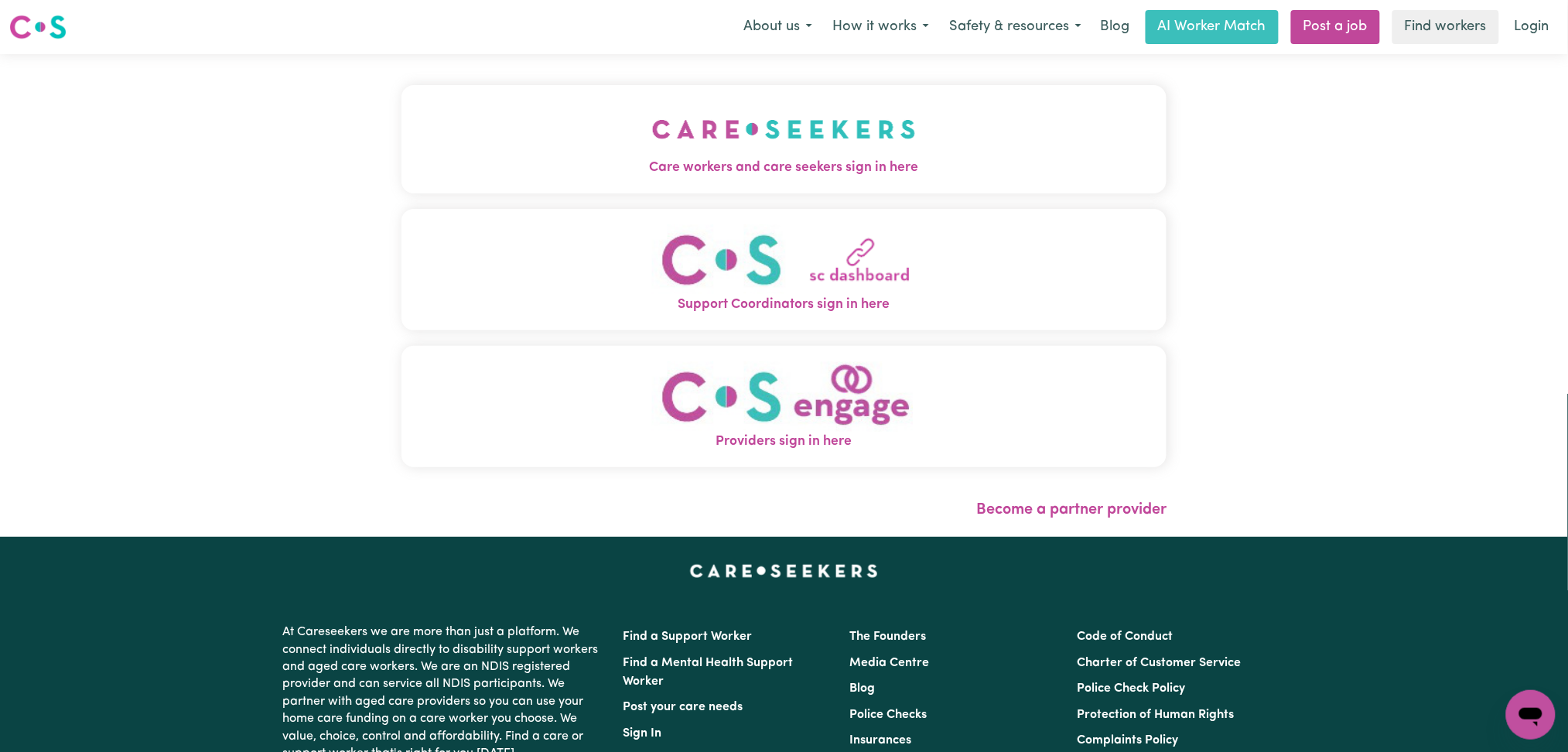
click at [577, 154] on button "Care workers and care seekers sign in here" at bounding box center [784, 139] width 766 height 108
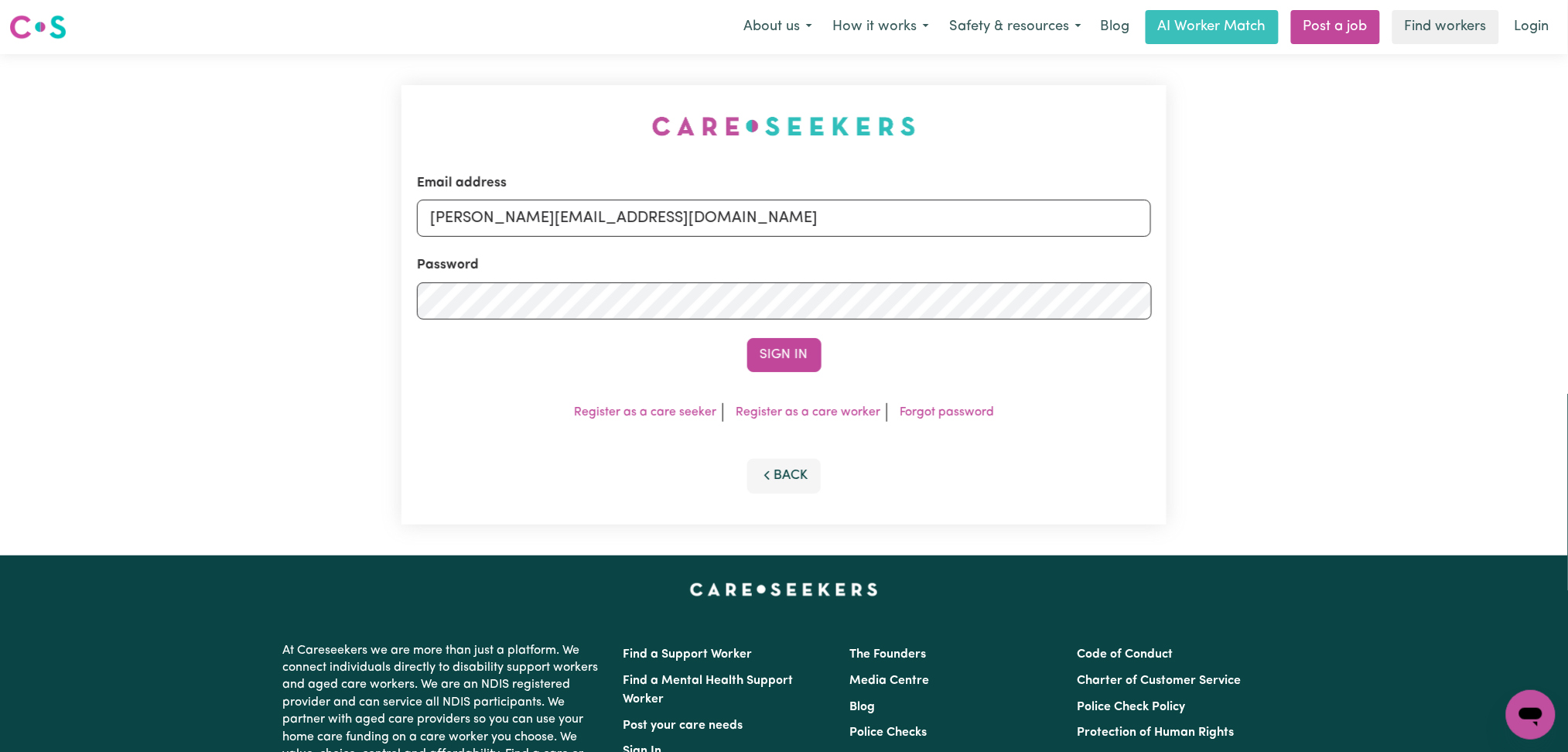
click at [620, 249] on form "Email address [PERSON_NAME][EMAIL_ADDRESS][DOMAIN_NAME] Password Sign In" at bounding box center [785, 272] width 735 height 199
click at [601, 226] on input "[PERSON_NAME][EMAIL_ADDRESS][DOMAIN_NAME]" at bounding box center [785, 218] width 735 height 37
drag, startPoint x: 512, startPoint y: 217, endPoint x: 1046, endPoint y: 277, distance: 537.4
click at [1046, 277] on form "Email address Superuser~[EMAIL_ADDRESS][DOMAIN_NAME] Password Sign In" at bounding box center [785, 272] width 735 height 199
type input "Superuser~[EMAIL_ADDRESS][DOMAIN_NAME]"
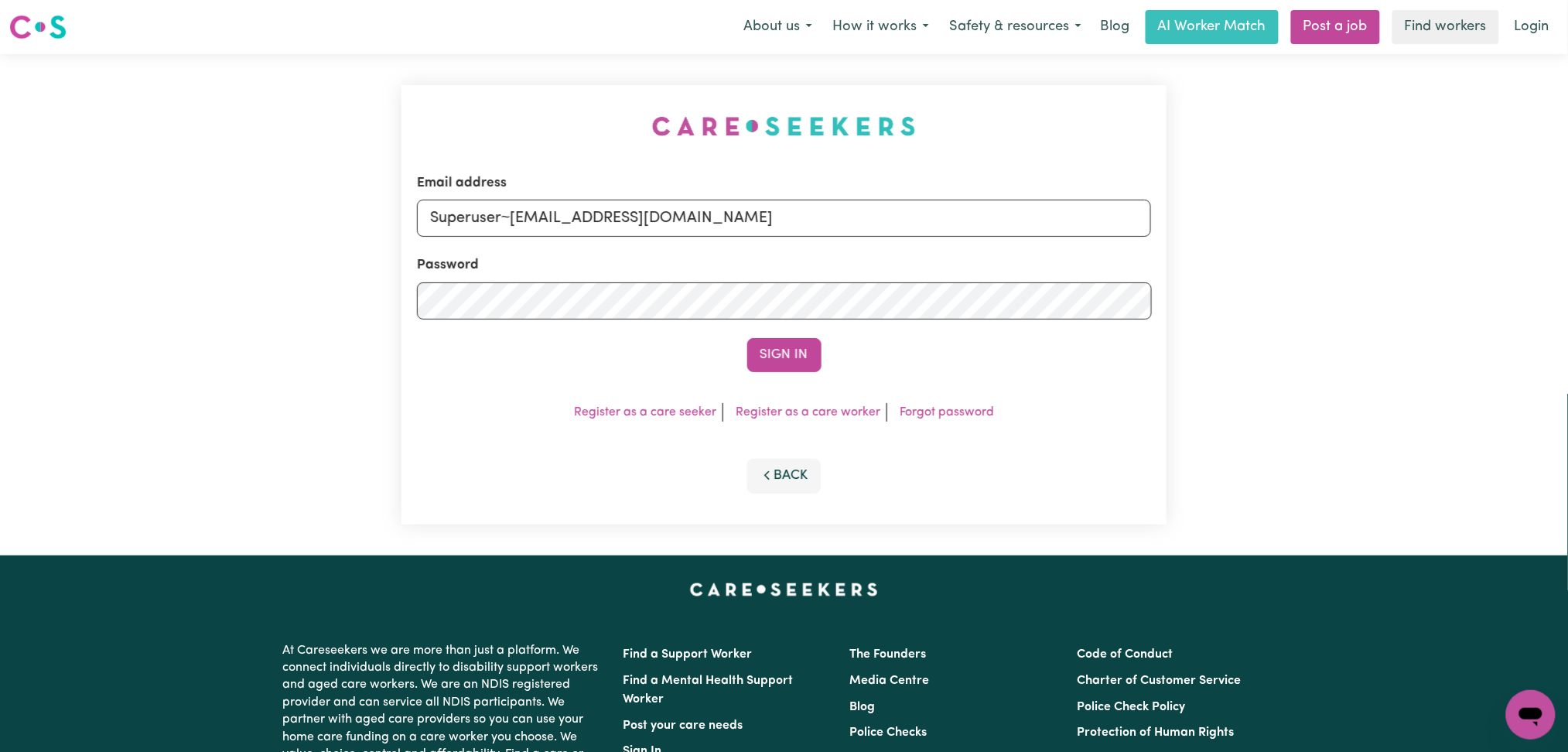
click at [827, 359] on div "Sign In" at bounding box center [785, 355] width 735 height 34
click at [798, 352] on button "Sign In" at bounding box center [784, 355] width 74 height 34
